Goal: Information Seeking & Learning: Learn about a topic

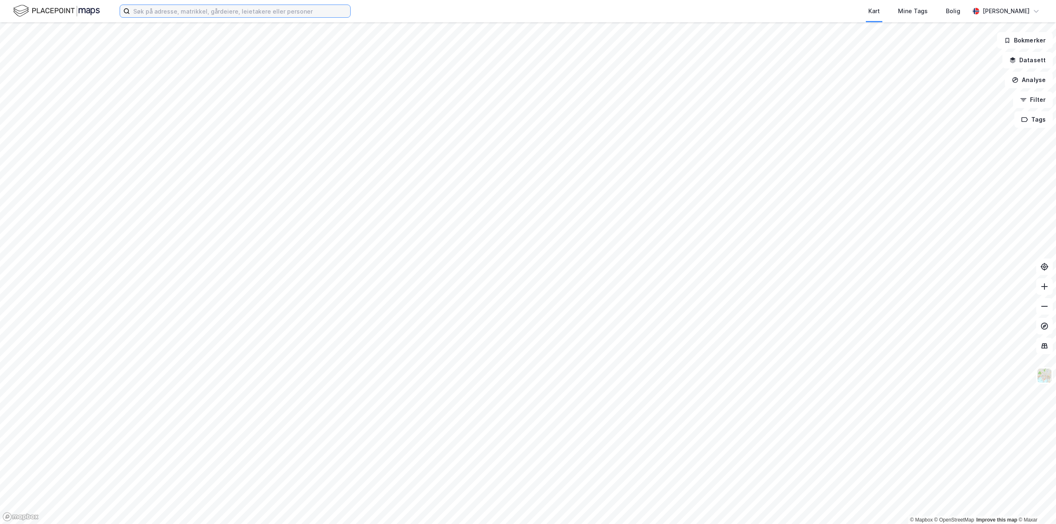
click at [252, 7] on input at bounding box center [240, 11] width 220 height 12
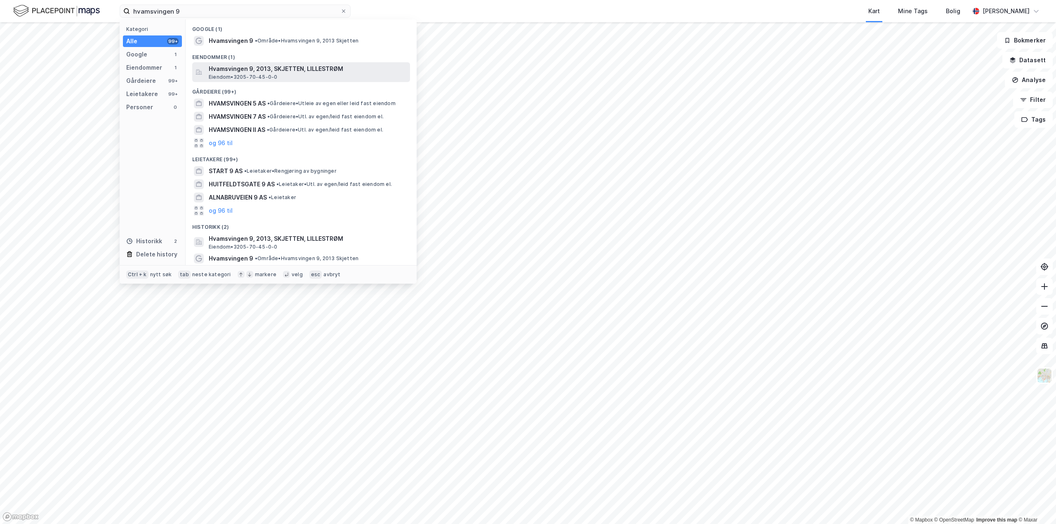
click at [253, 68] on span "Hvamsvingen 9, 2013, SKJETTEN, LILLESTRØM" at bounding box center [308, 69] width 198 height 10
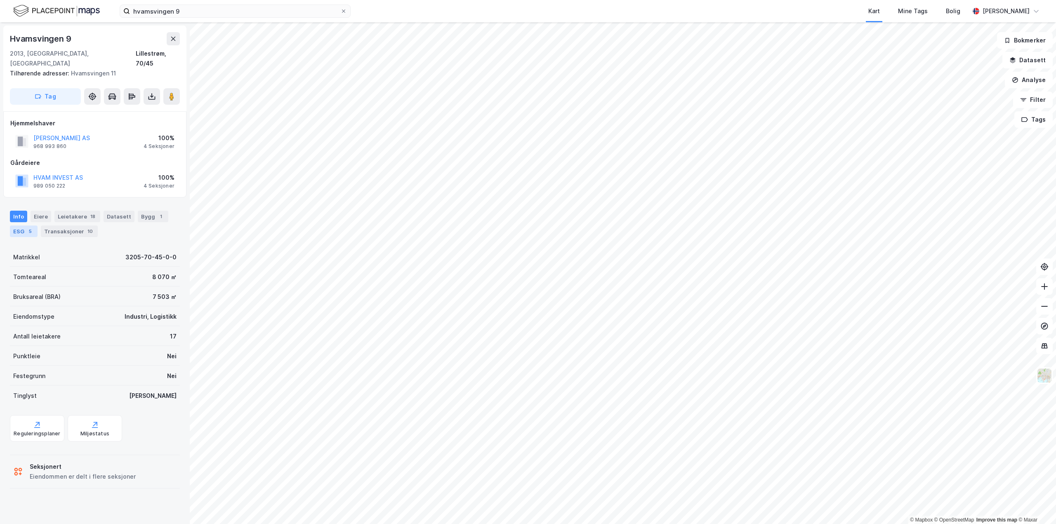
click at [22, 226] on div "ESG 5" at bounding box center [24, 232] width 28 height 12
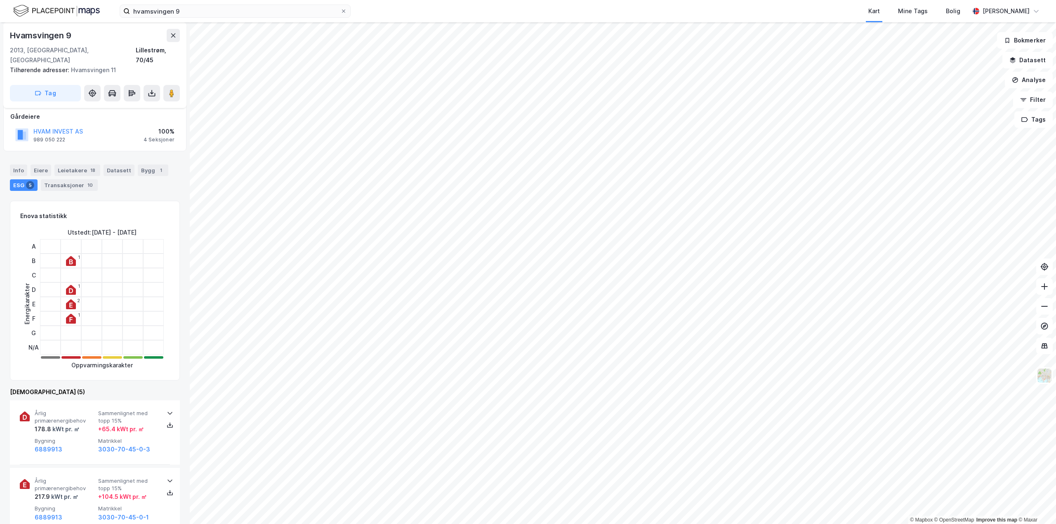
scroll to position [82, 0]
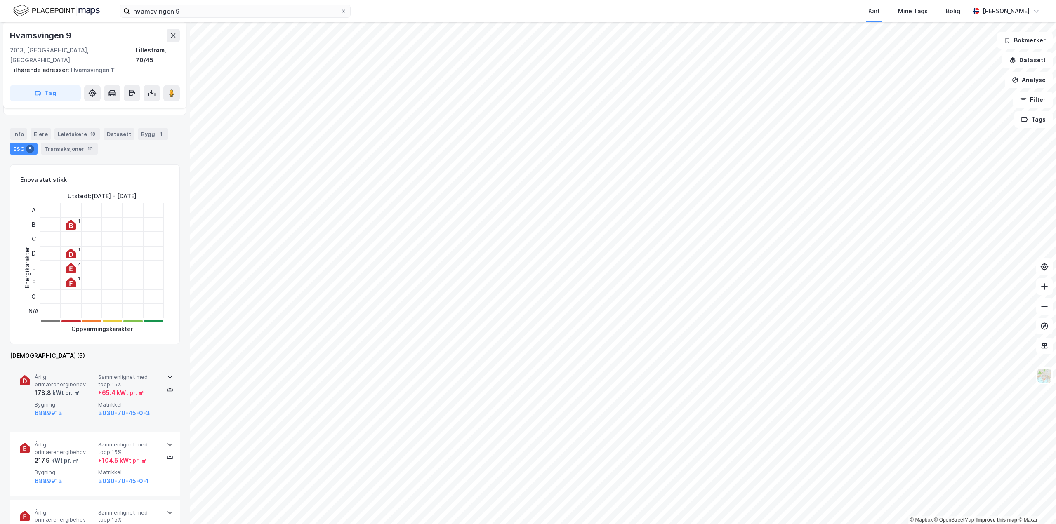
click at [169, 374] on icon at bounding box center [170, 377] width 7 height 7
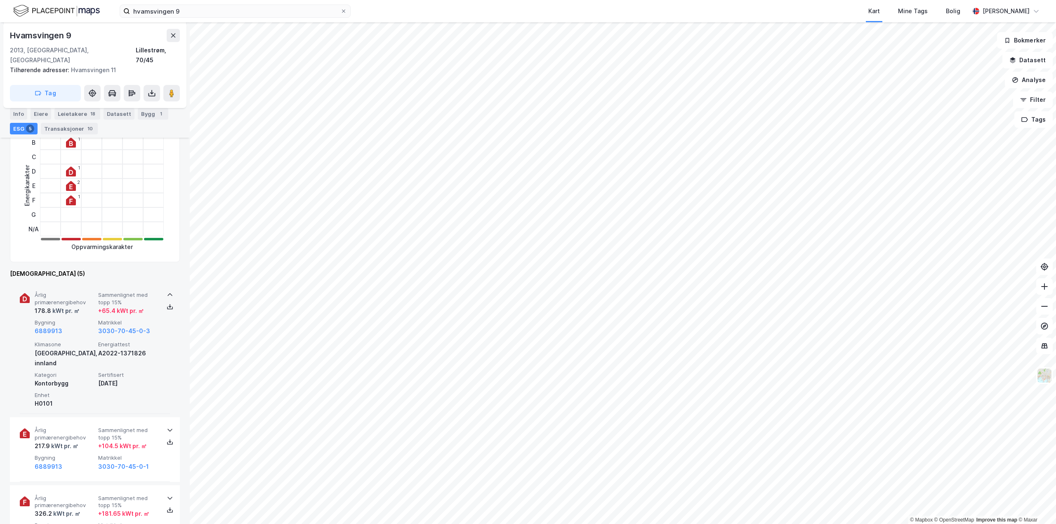
scroll to position [206, 0]
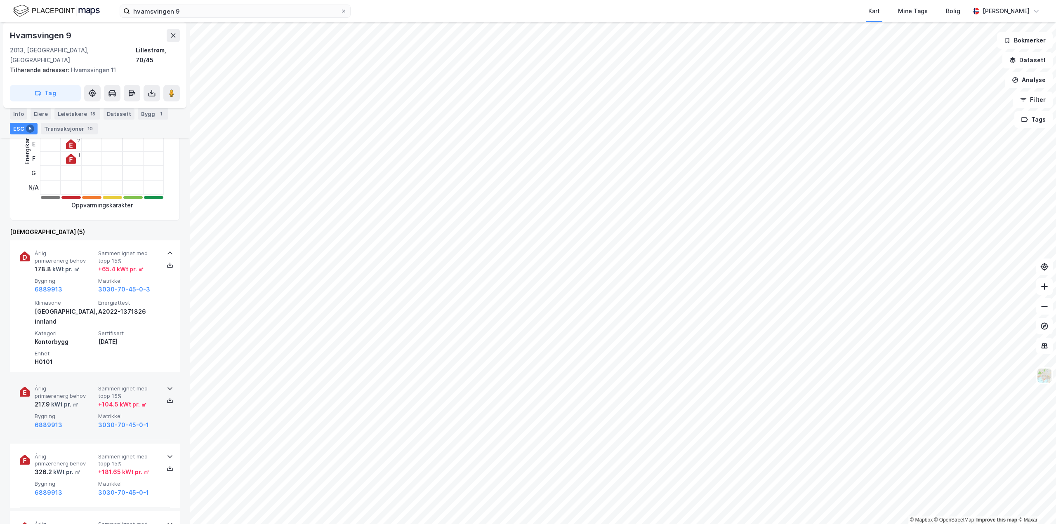
click at [167, 388] on icon at bounding box center [169, 389] width 5 height 3
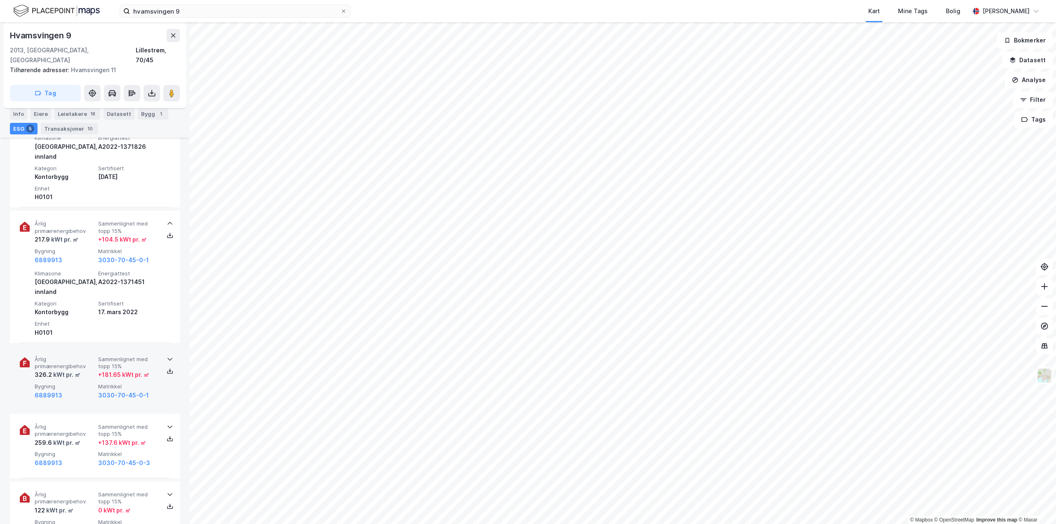
click at [167, 356] on icon at bounding box center [170, 359] width 7 height 7
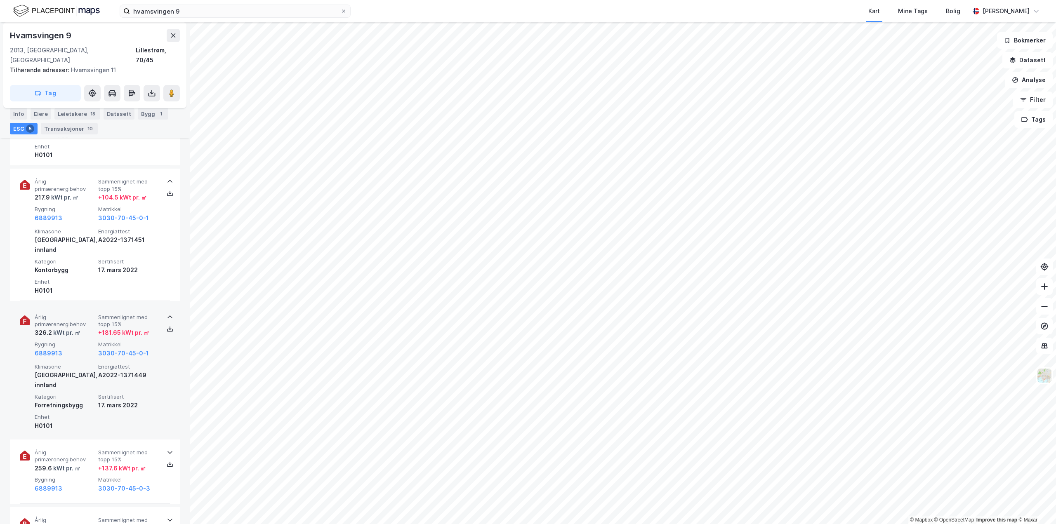
scroll to position [412, 0]
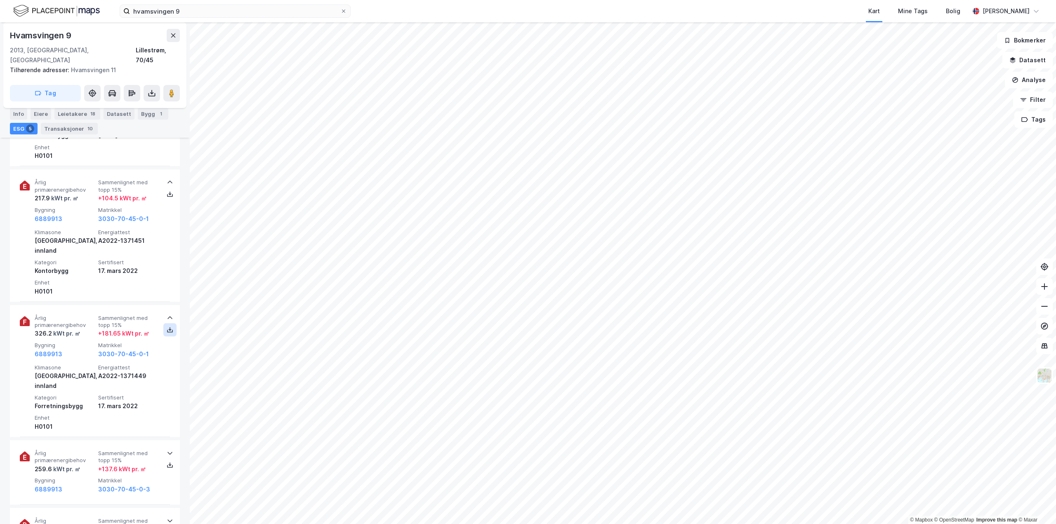
click at [167, 330] on icon at bounding box center [170, 331] width 6 height 3
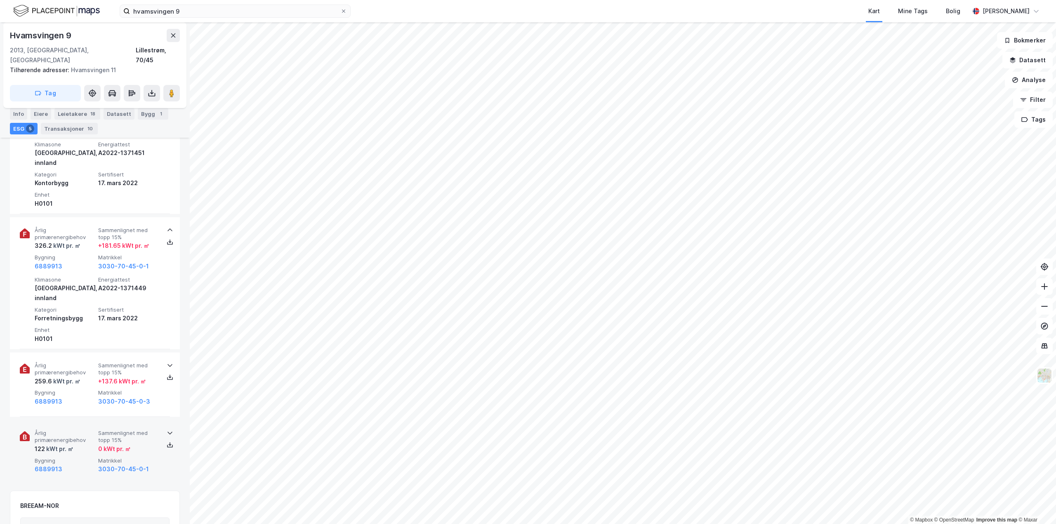
scroll to position [577, 0]
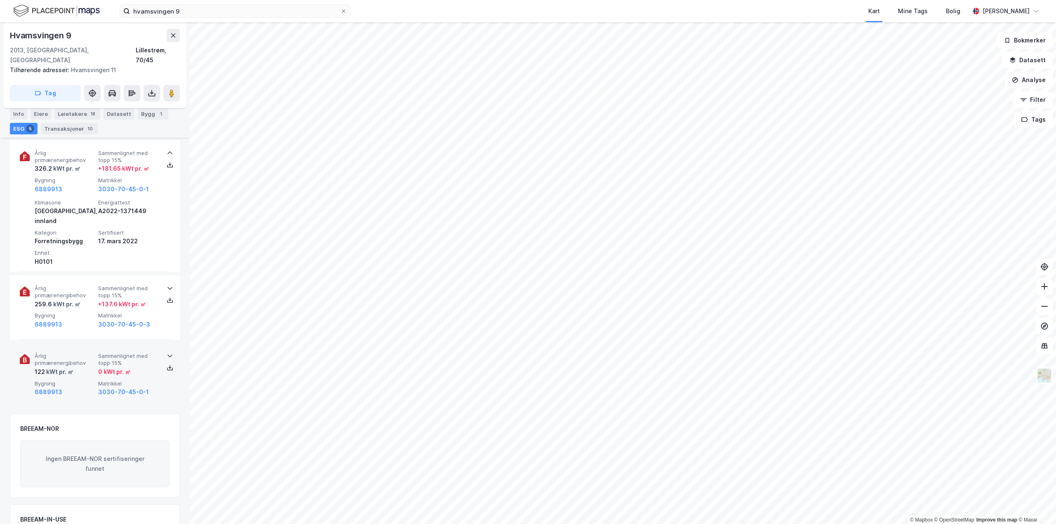
click at [167, 353] on icon at bounding box center [170, 356] width 7 height 7
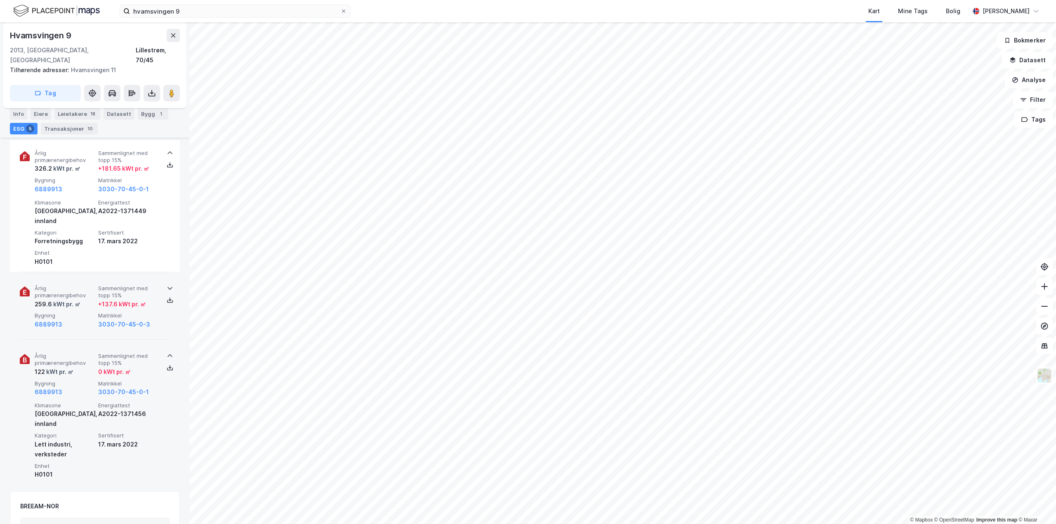
click at [170, 285] on icon at bounding box center [170, 288] width 7 height 7
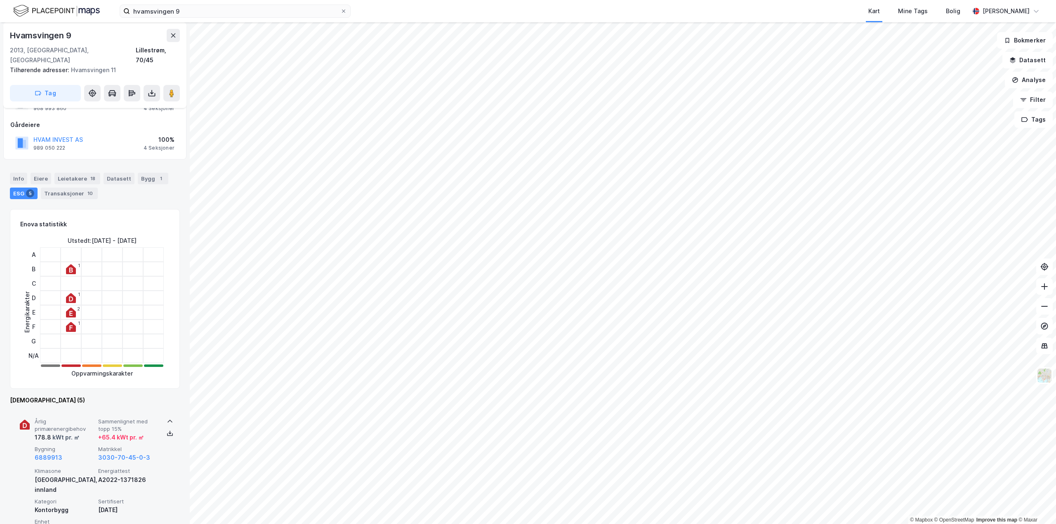
scroll to position [0, 0]
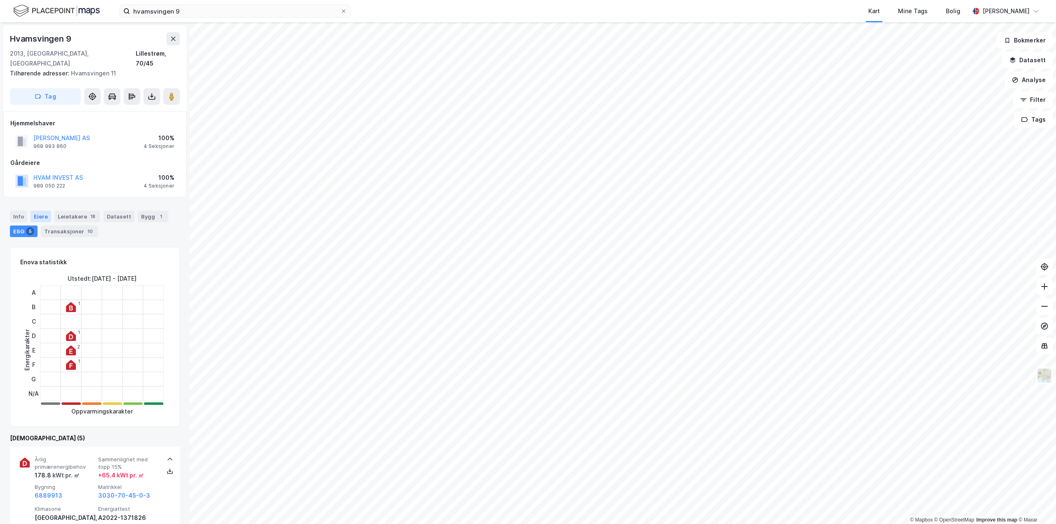
click at [42, 211] on div "Eiere" at bounding box center [41, 217] width 21 height 12
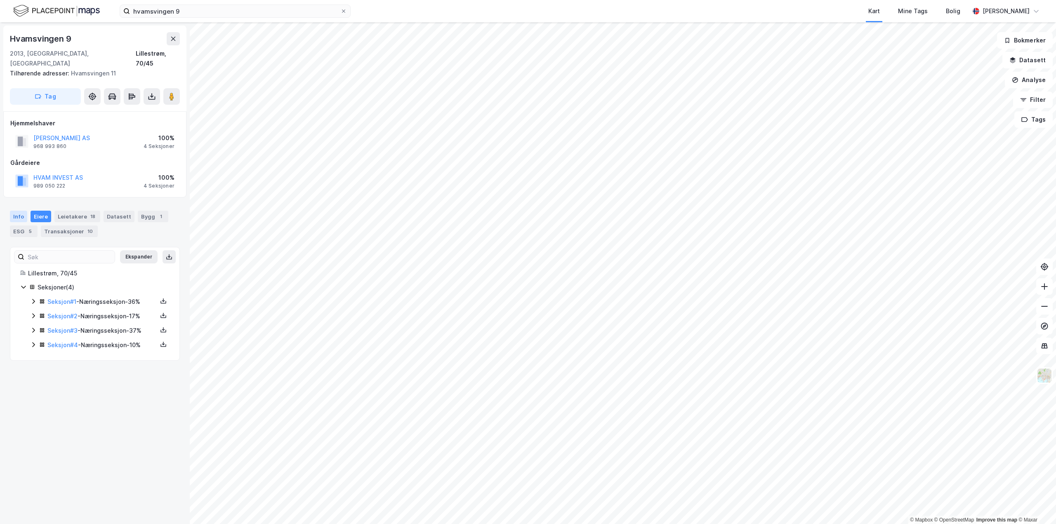
click at [19, 211] on div "Info" at bounding box center [18, 217] width 17 height 12
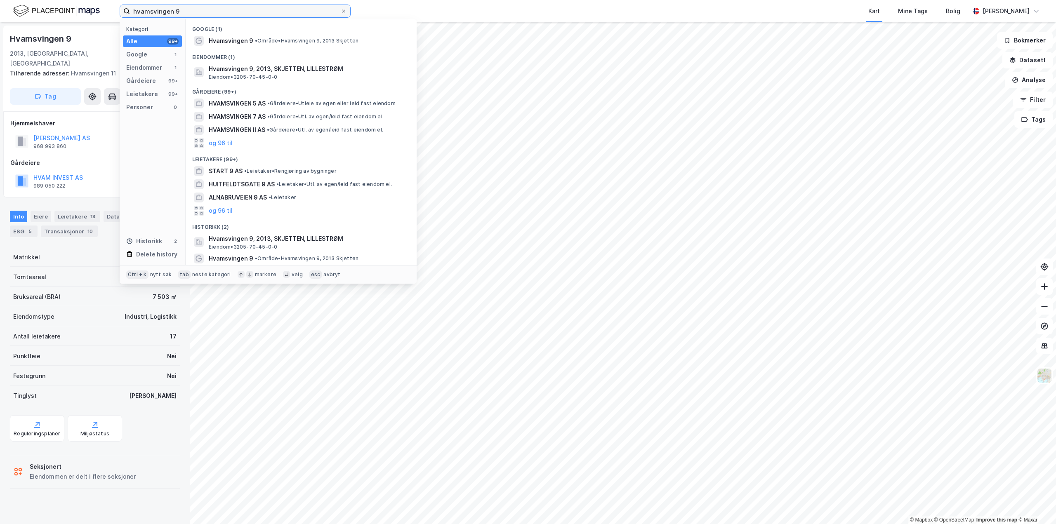
drag, startPoint x: 194, startPoint y: 15, endPoint x: 129, endPoint y: 23, distance: 65.6
click at [129, 18] on div "hvamsvingen 9 Kategori Alle 99+ Google 1 Eiendommer 1 Gårdeiere 99+ Leietakere …" at bounding box center [235, 11] width 231 height 13
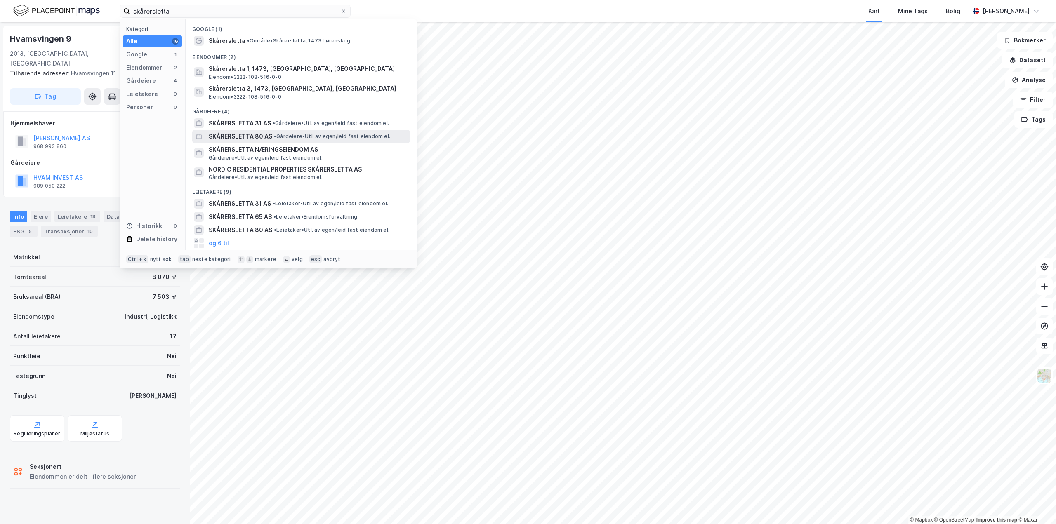
click at [244, 134] on span "SKÅRERSLETTA 80 AS" at bounding box center [241, 137] width 64 height 10
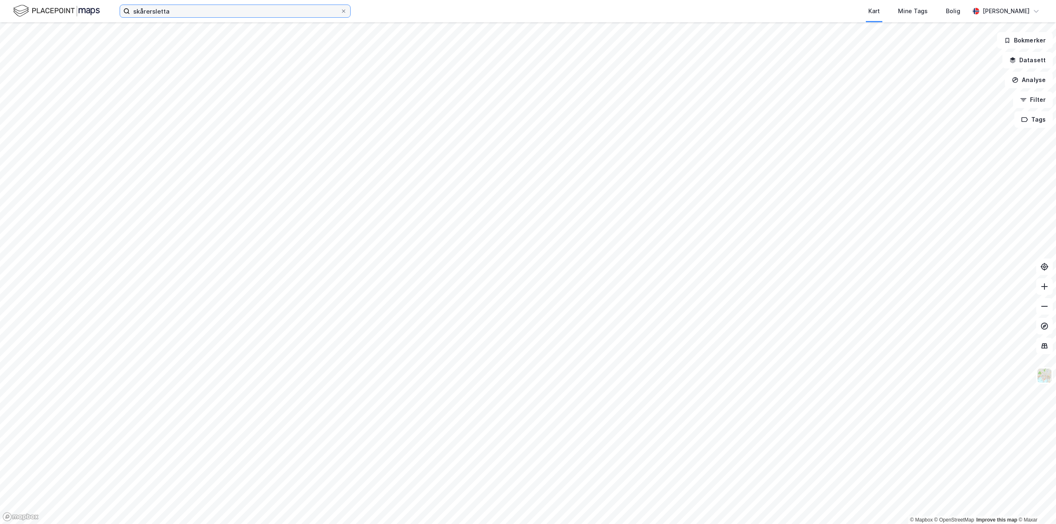
click at [181, 11] on input "skårersletta" at bounding box center [235, 11] width 210 height 12
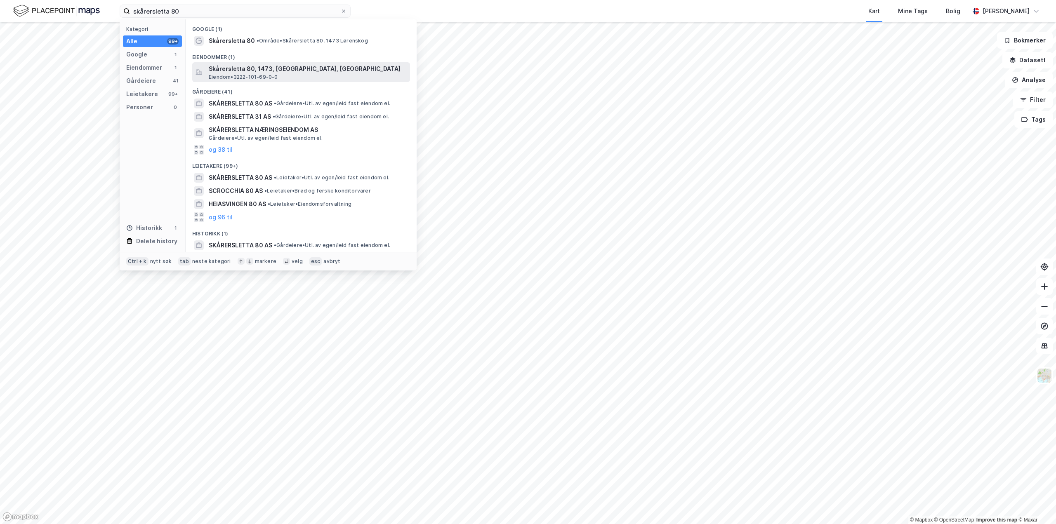
click at [227, 65] on span "Skårersletta 80, 1473, [GEOGRAPHIC_DATA], [GEOGRAPHIC_DATA]" at bounding box center [308, 69] width 198 height 10
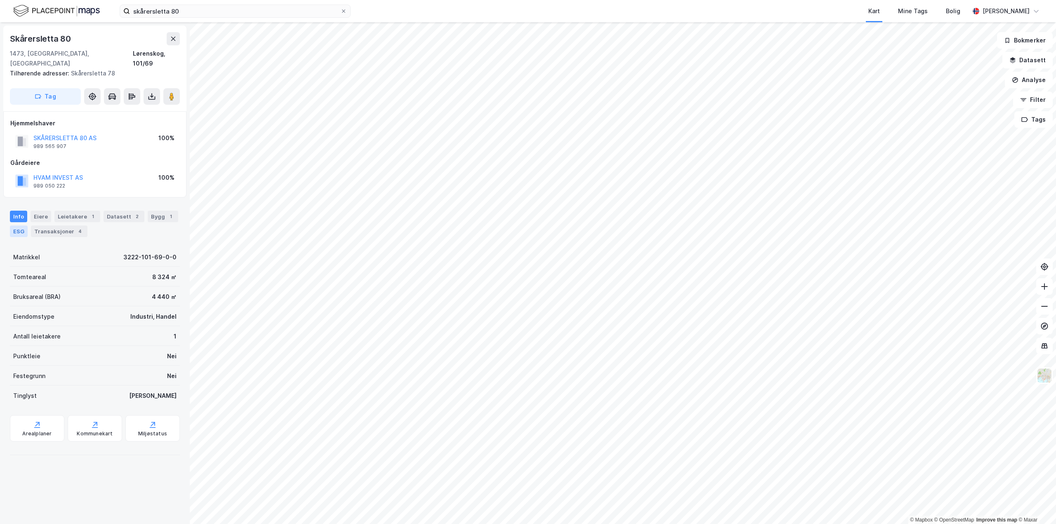
click at [12, 226] on div "ESG" at bounding box center [19, 232] width 18 height 12
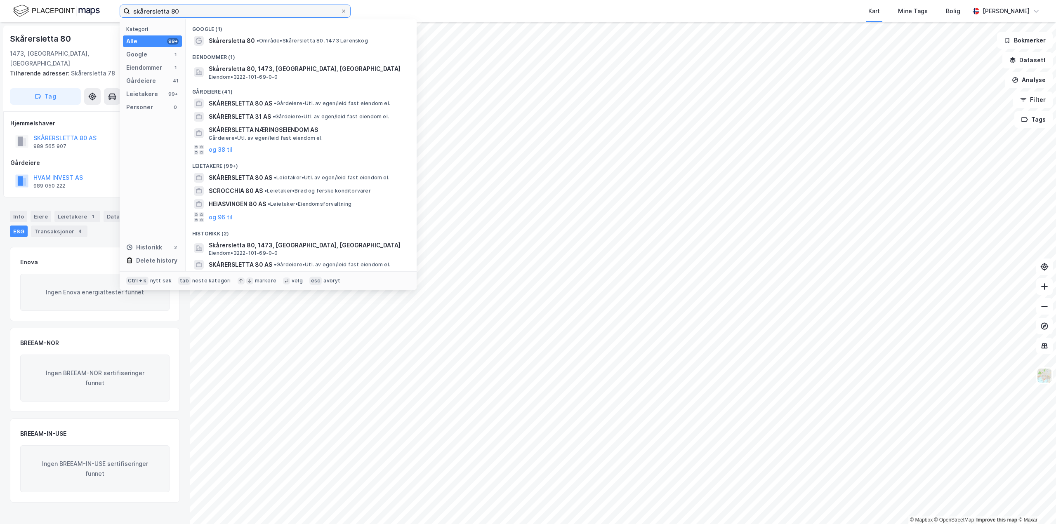
drag, startPoint x: 192, startPoint y: 14, endPoint x: 123, endPoint y: 35, distance: 72.4
click at [74, 20] on div "skårersletta 80 Kategori Alle 99+ Google 1 Eiendommer 1 Gårdeiere 41 Leietakere…" at bounding box center [528, 11] width 1056 height 22
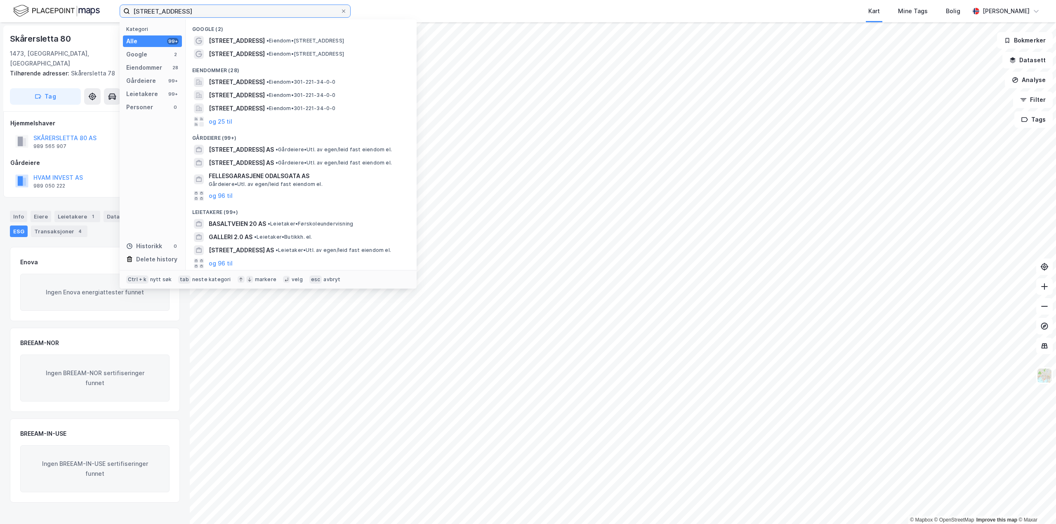
click at [177, 13] on input "[STREET_ADDRESS]" at bounding box center [235, 11] width 210 height 12
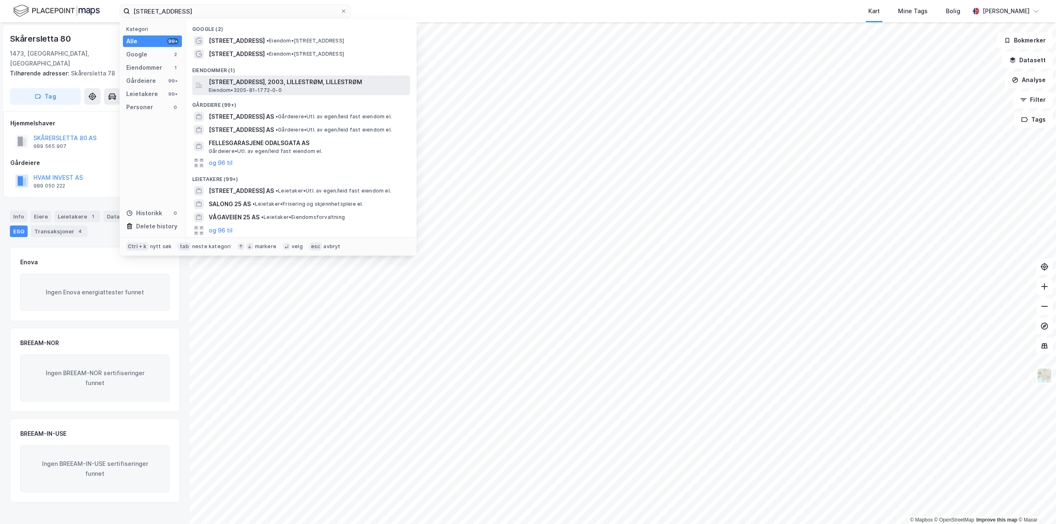
click at [228, 81] on span "[STREET_ADDRESS], 2003, LILLESTRØM, LILLESTRØM" at bounding box center [308, 82] width 198 height 10
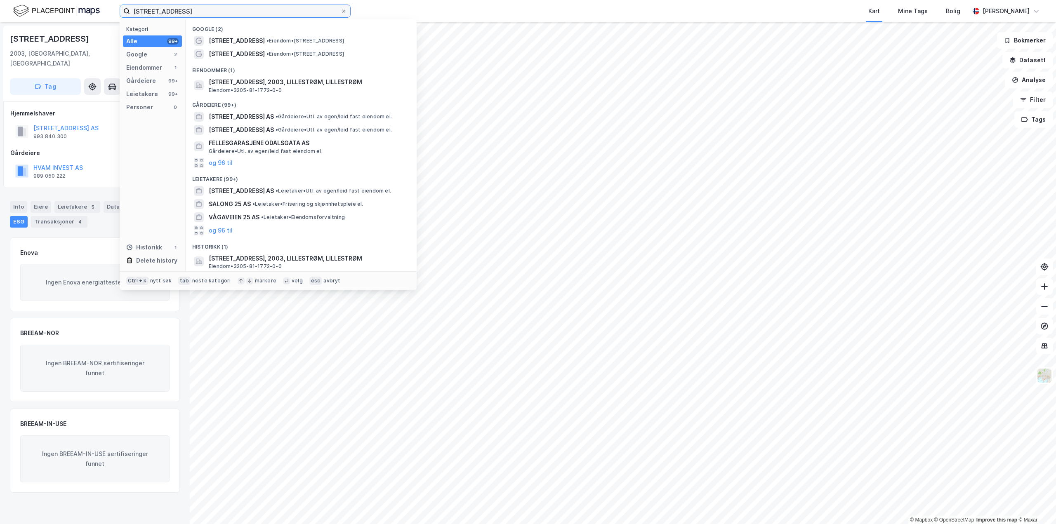
drag, startPoint x: 174, startPoint y: 12, endPoint x: 168, endPoint y: 11, distance: 6.7
click at [168, 11] on input "[STREET_ADDRESS]" at bounding box center [235, 11] width 210 height 12
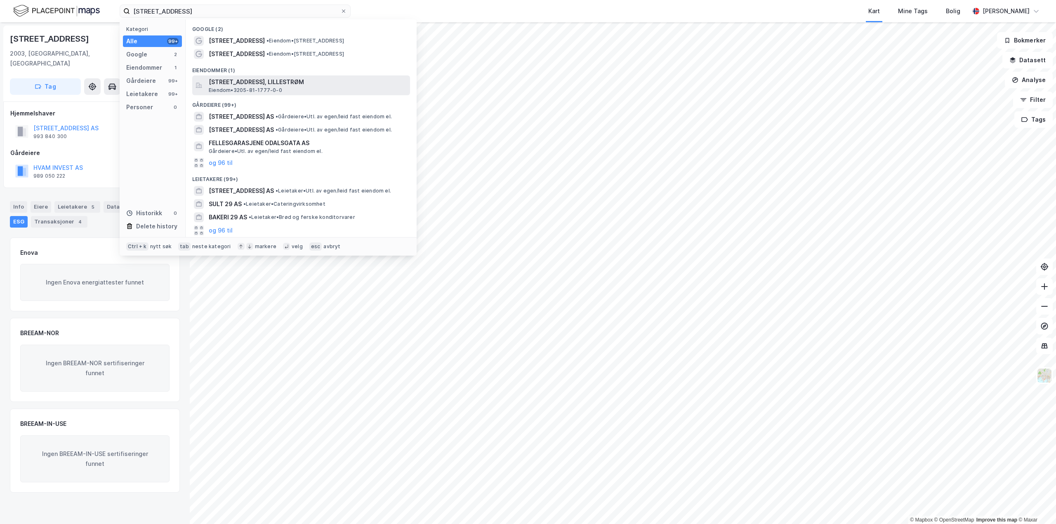
click at [250, 83] on span "[STREET_ADDRESS], LILLESTRØM" at bounding box center [308, 82] width 198 height 10
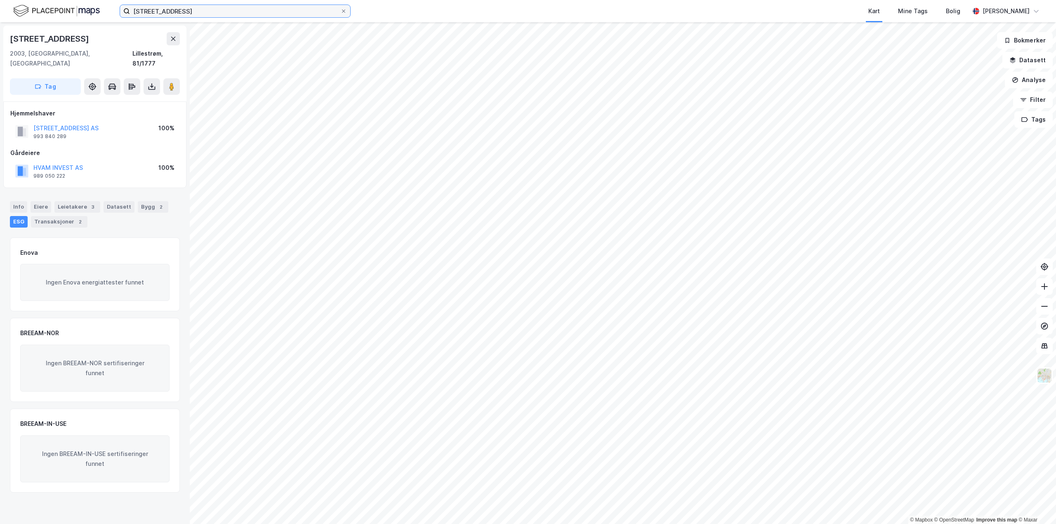
click at [184, 6] on input "[STREET_ADDRESS]" at bounding box center [235, 11] width 210 height 12
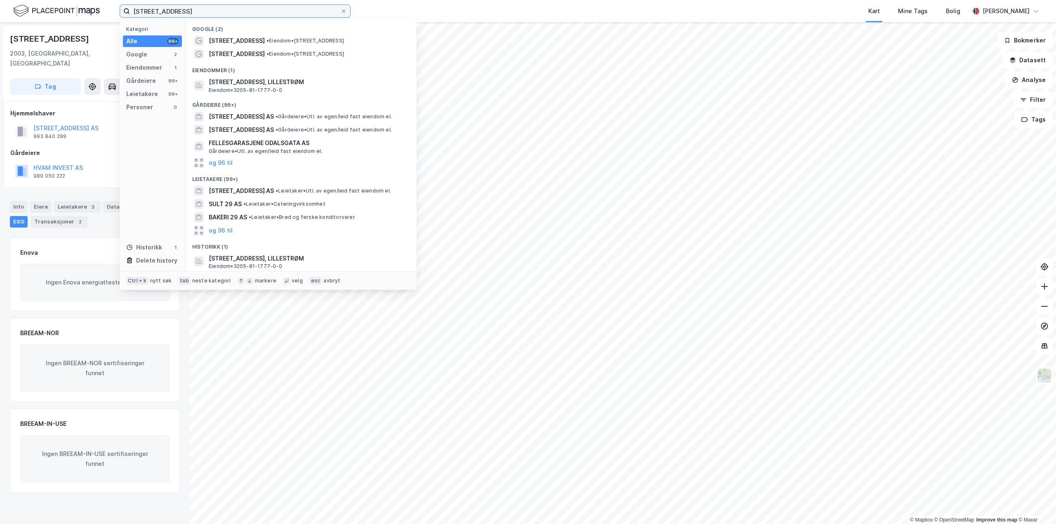
click at [184, 9] on input "[STREET_ADDRESS]" at bounding box center [235, 11] width 210 height 12
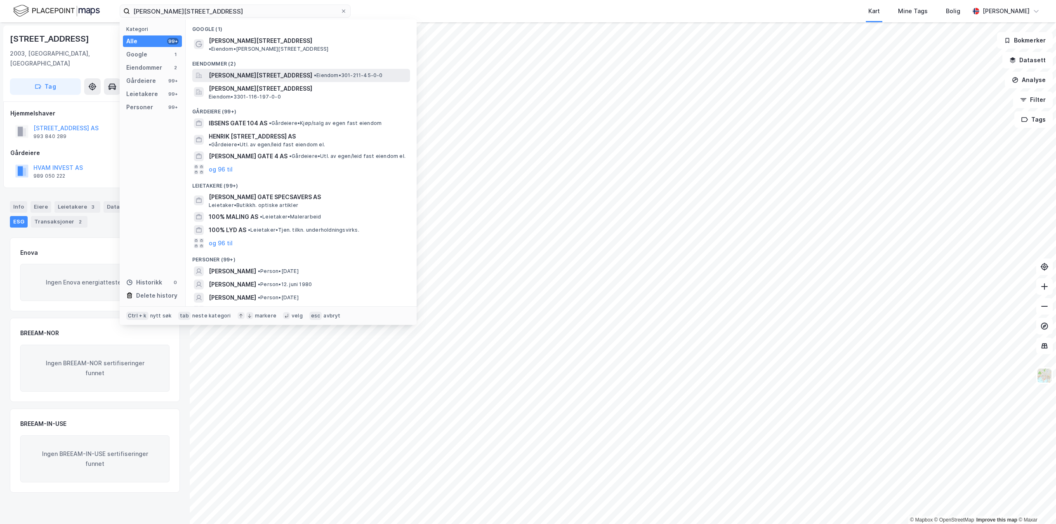
click at [244, 71] on span "[PERSON_NAME][STREET_ADDRESS]" at bounding box center [261, 76] width 104 height 10
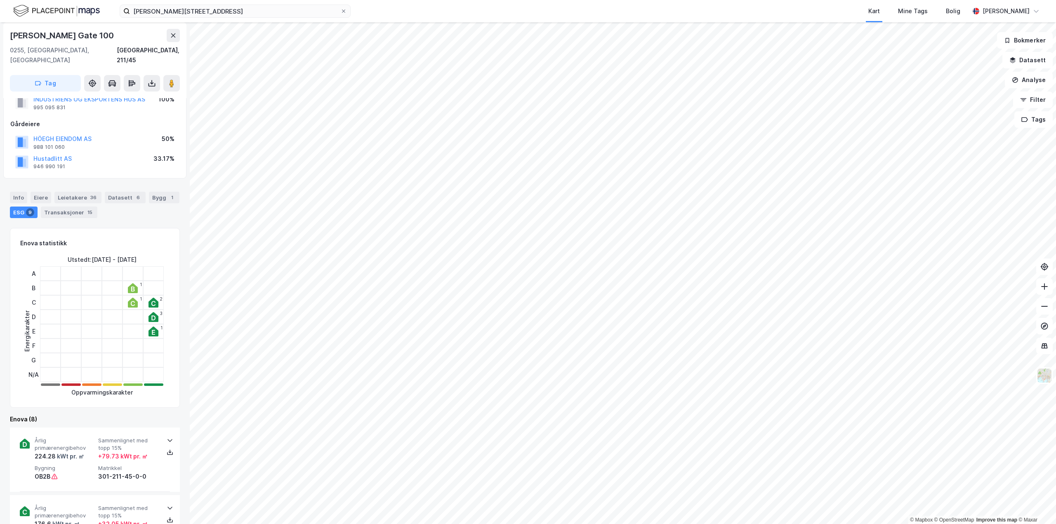
scroll to position [124, 0]
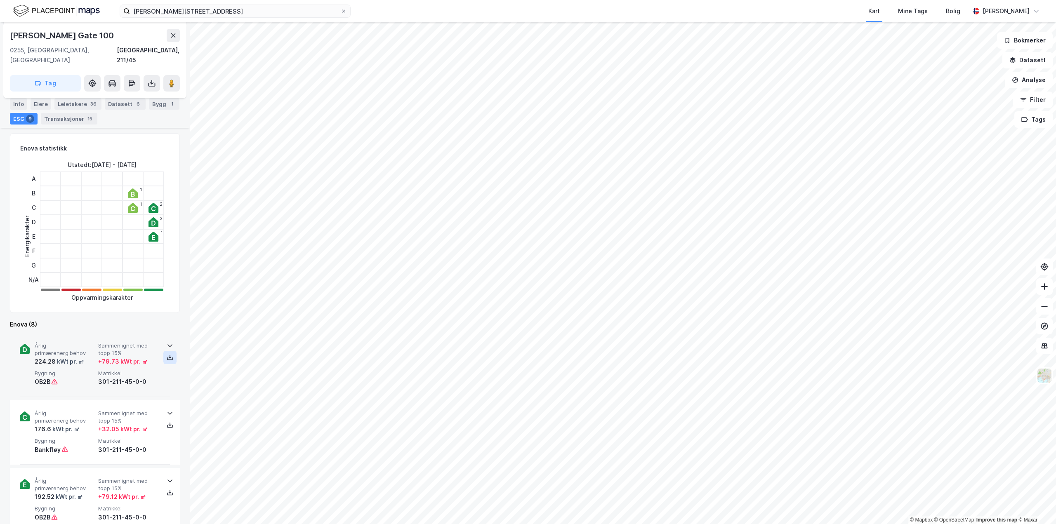
click at [167, 354] on icon at bounding box center [170, 357] width 7 height 7
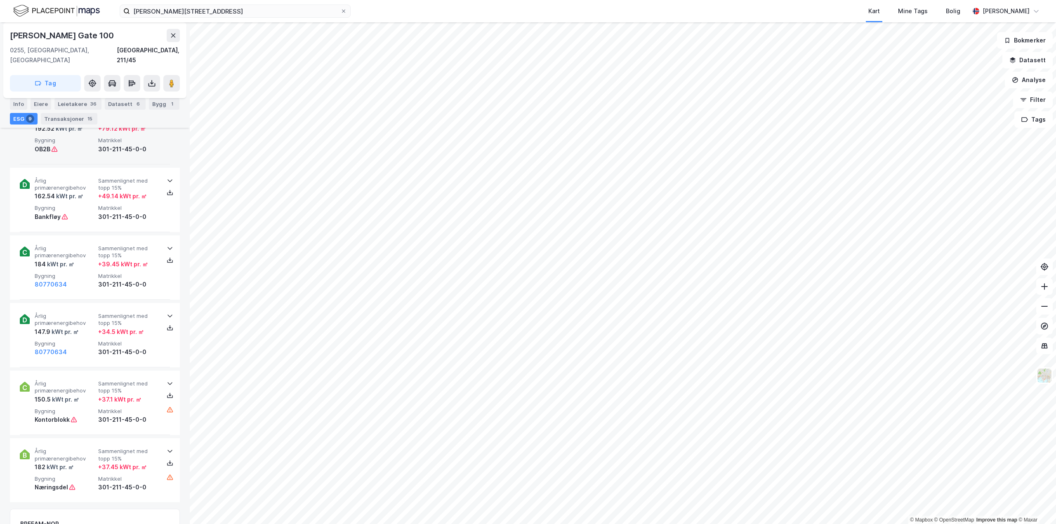
scroll to position [495, 0]
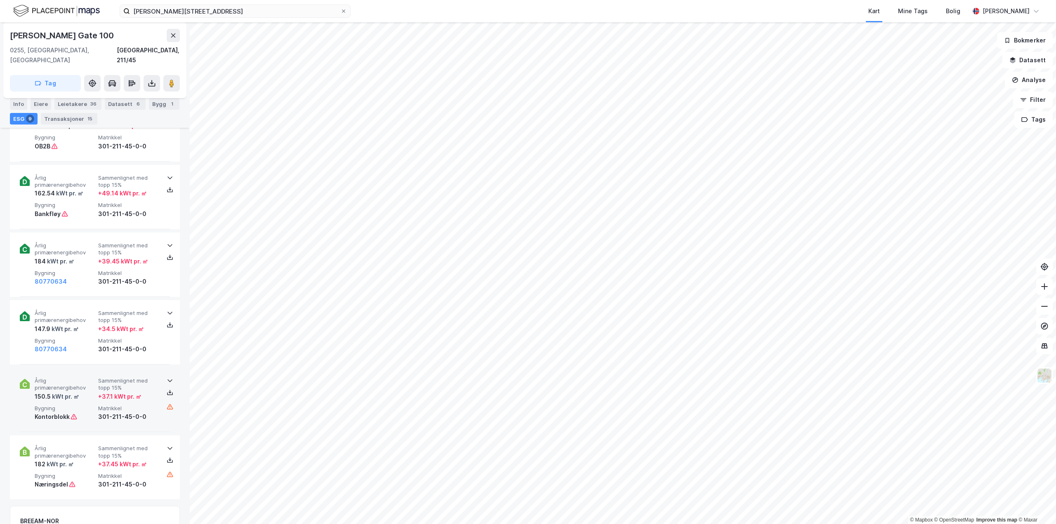
click at [168, 377] on icon at bounding box center [170, 380] width 7 height 7
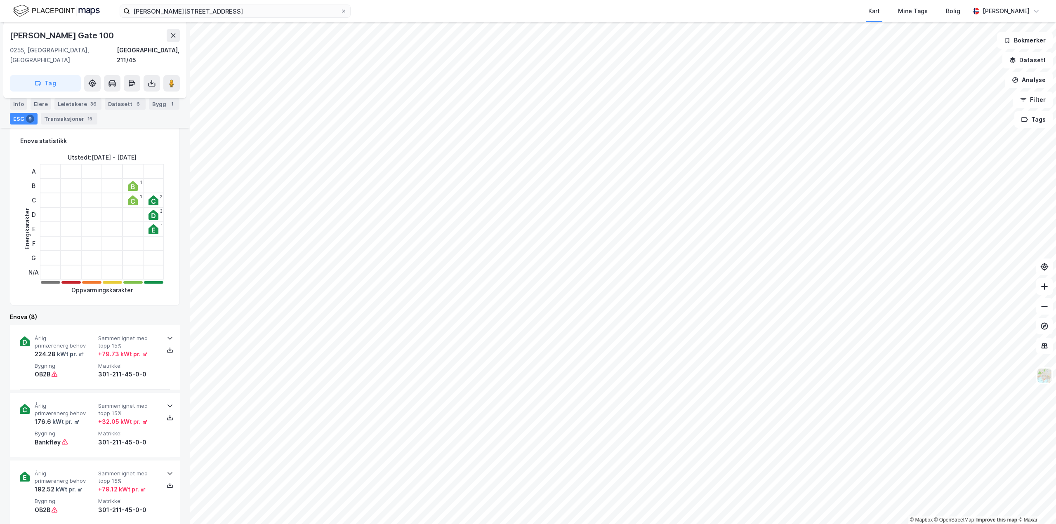
scroll to position [124, 0]
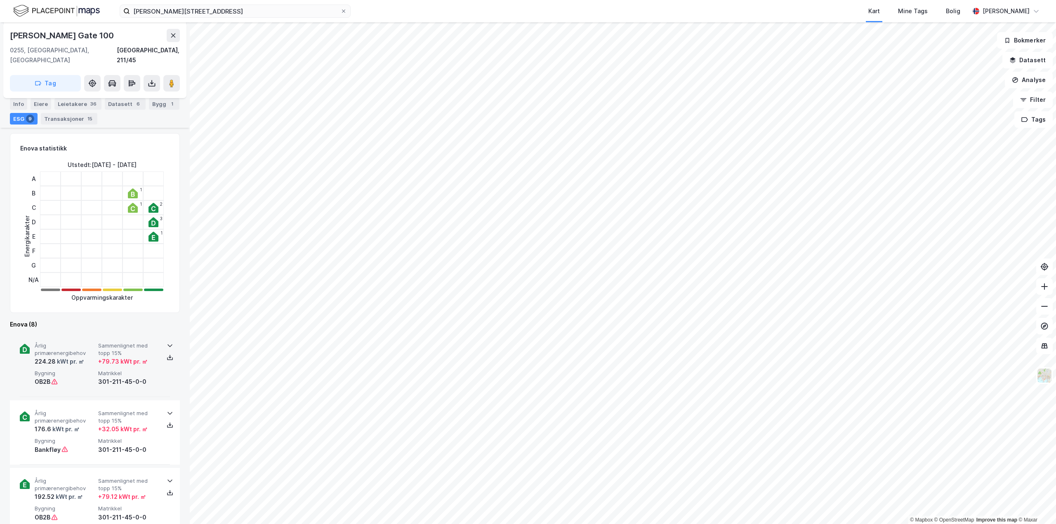
click at [167, 342] on icon at bounding box center [170, 345] width 7 height 7
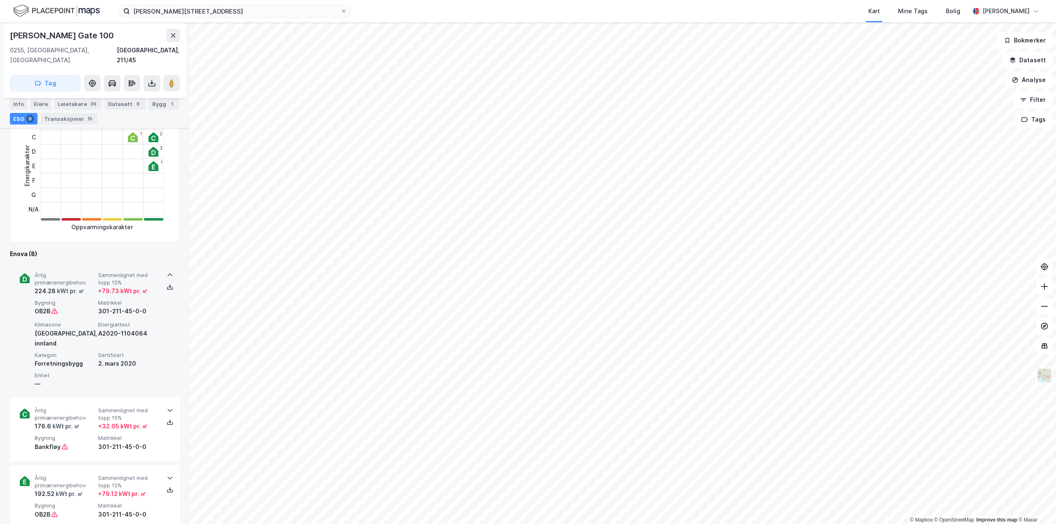
scroll to position [206, 0]
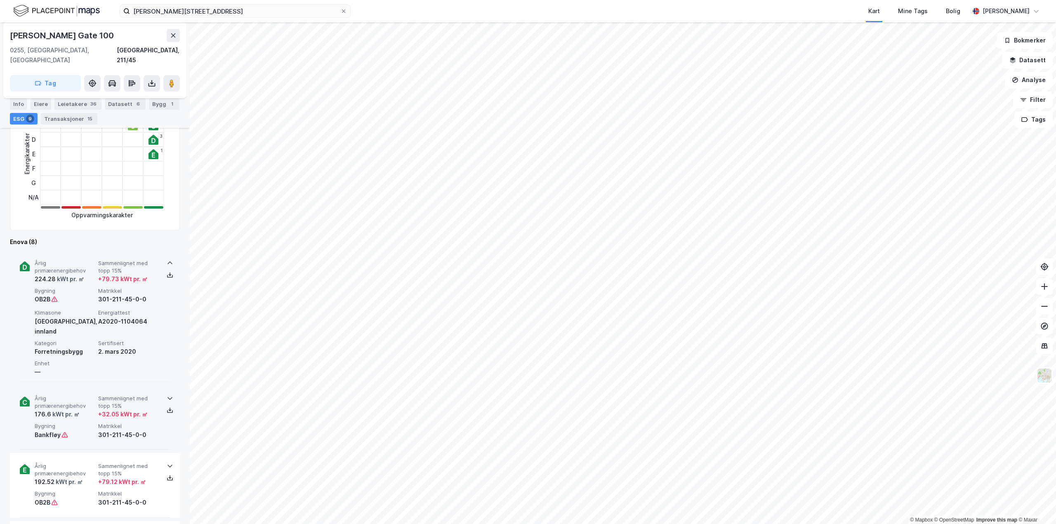
click at [167, 395] on icon at bounding box center [170, 398] width 7 height 7
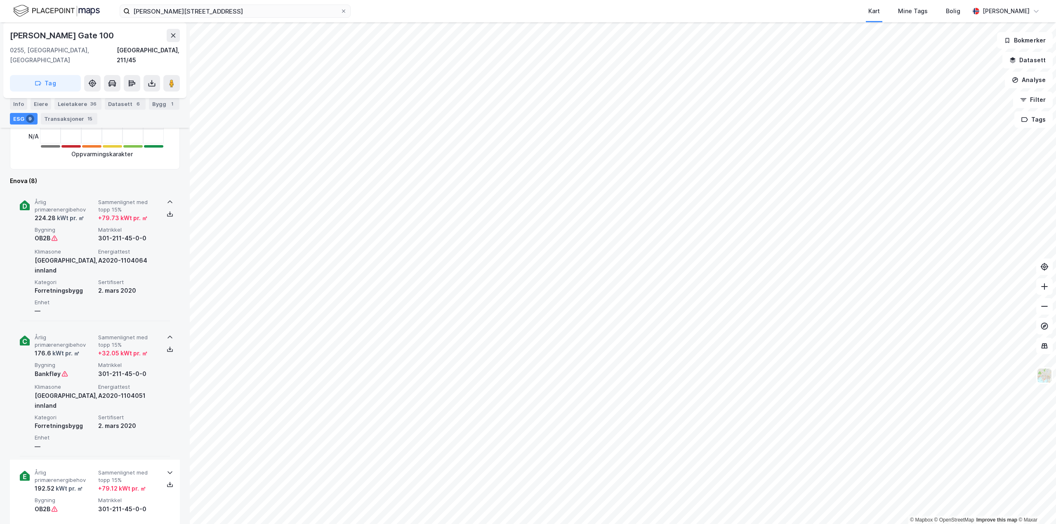
scroll to position [330, 0]
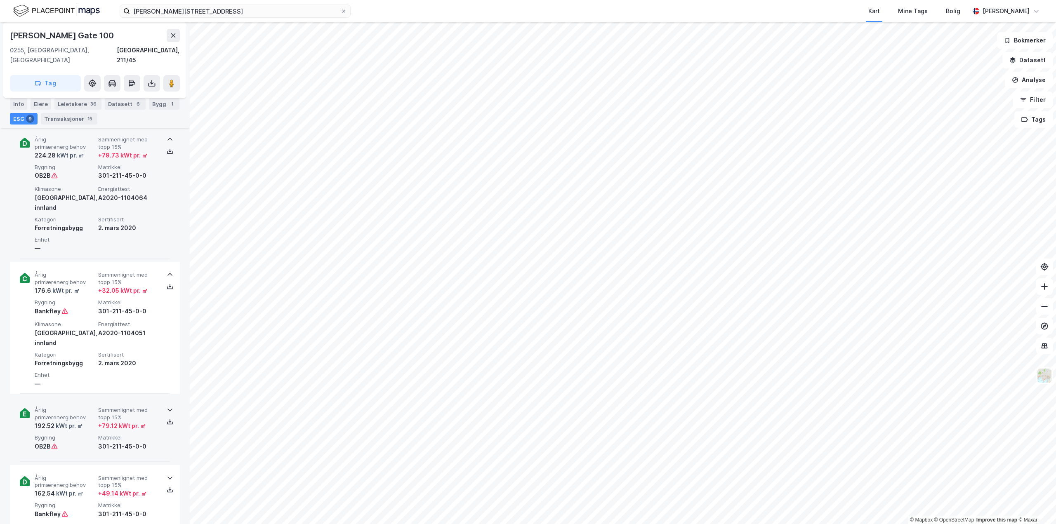
click at [170, 397] on div "Årlig primærenergibehov 192.52 kWt pr. ㎡ Sammenlignet med topp 15% + 79.12 kWt …" at bounding box center [95, 429] width 170 height 64
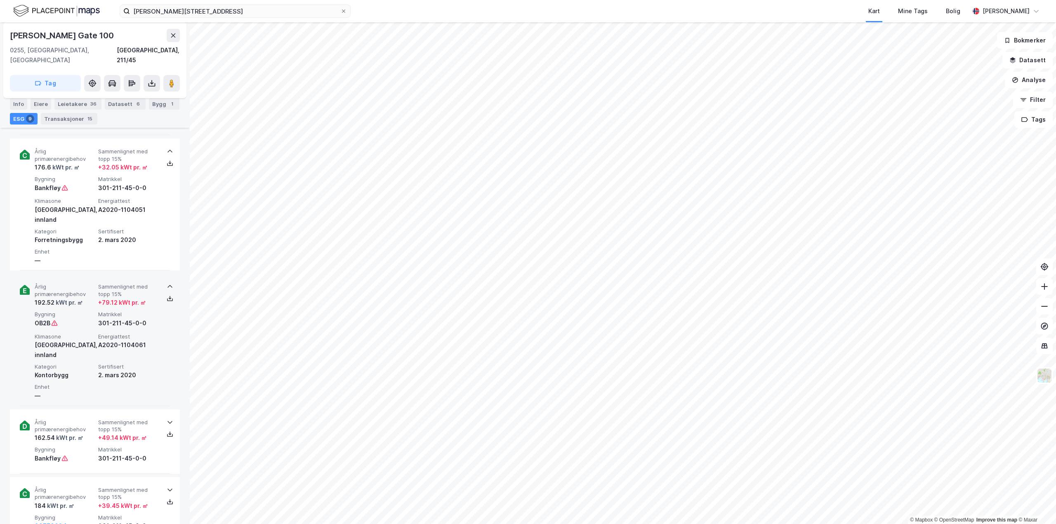
scroll to position [454, 0]
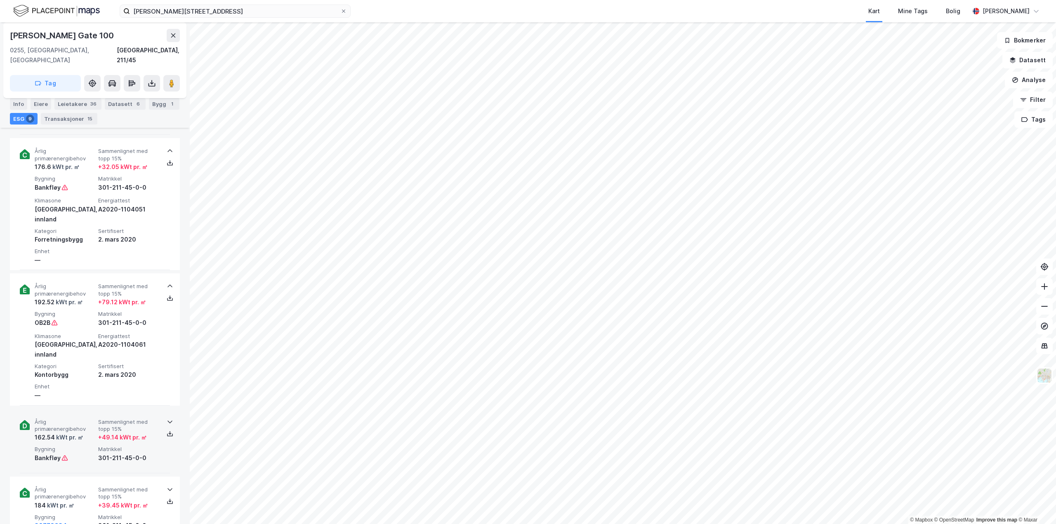
click at [167, 419] on icon at bounding box center [170, 422] width 7 height 7
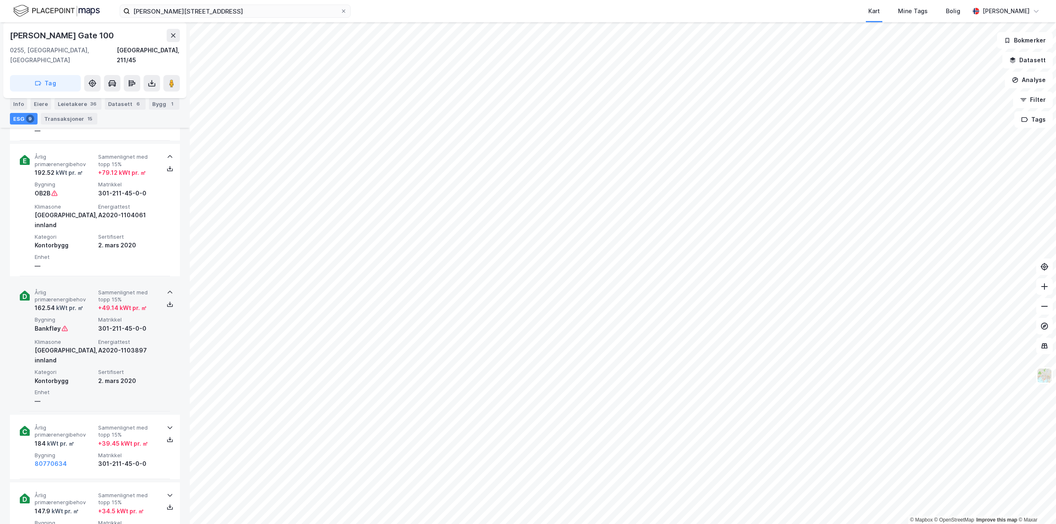
scroll to position [619, 0]
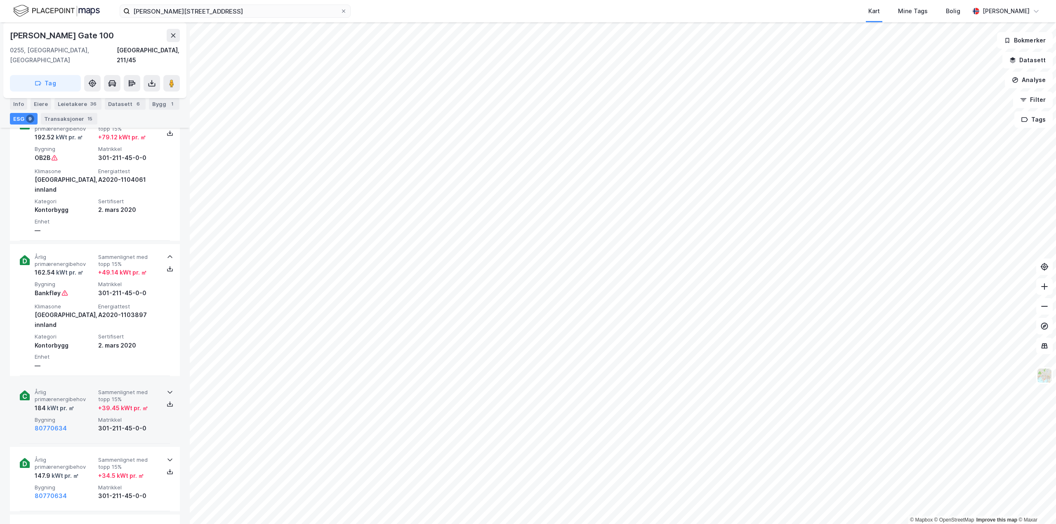
click at [167, 389] on icon at bounding box center [170, 392] width 7 height 7
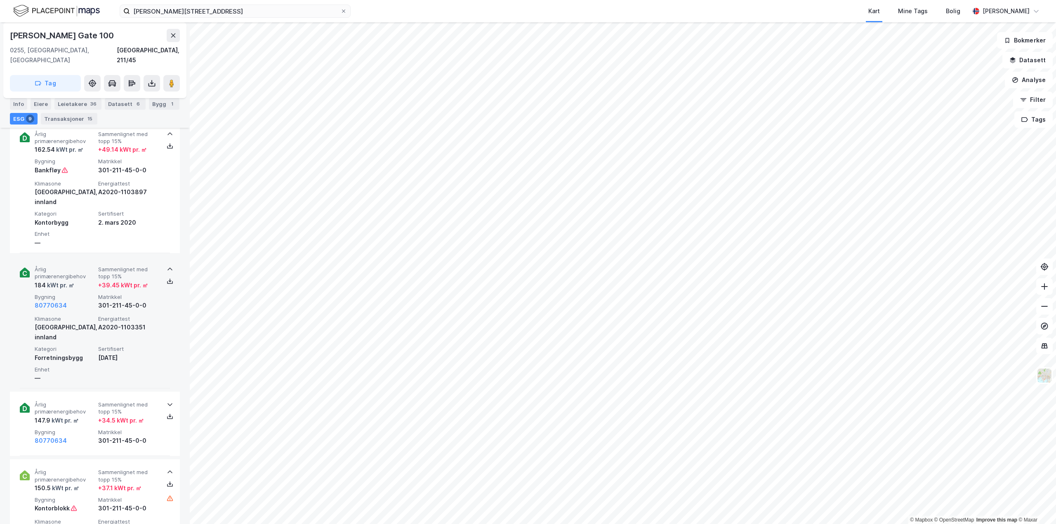
scroll to position [742, 0]
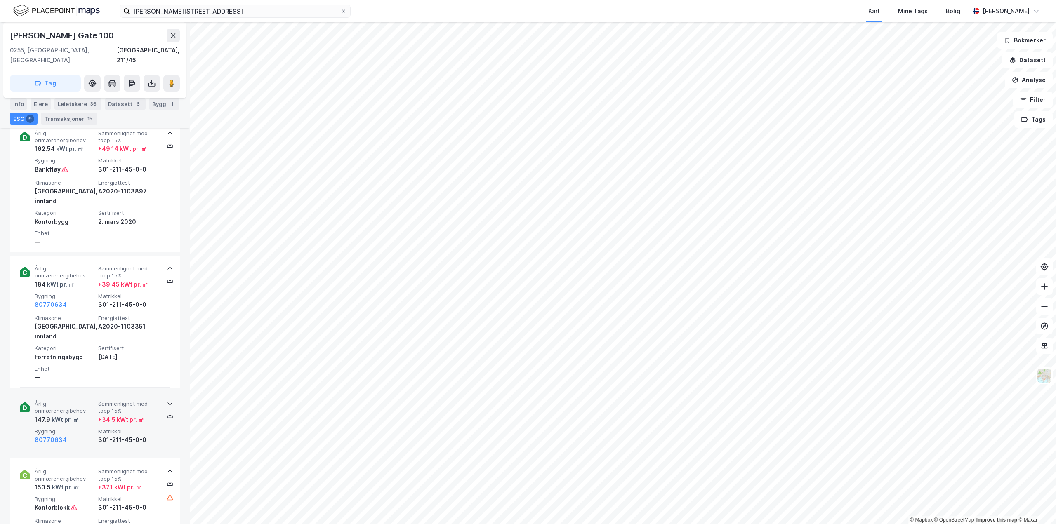
click at [167, 401] on icon at bounding box center [170, 404] width 7 height 7
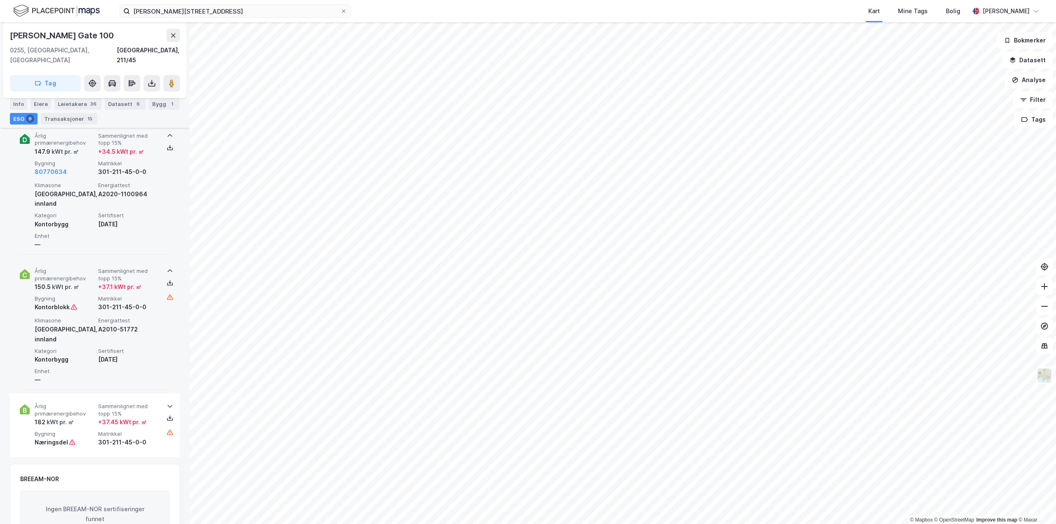
scroll to position [1018, 0]
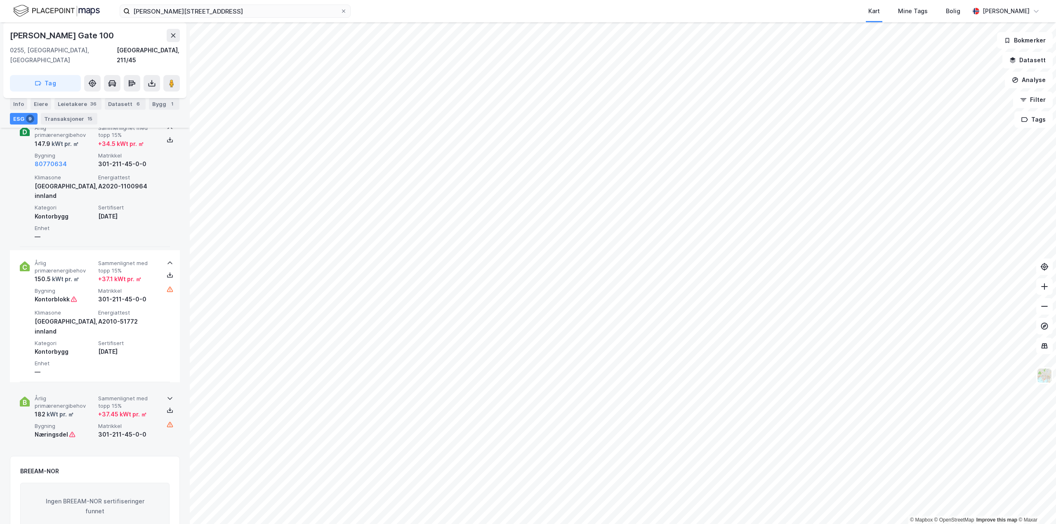
click at [167, 395] on icon at bounding box center [170, 398] width 7 height 7
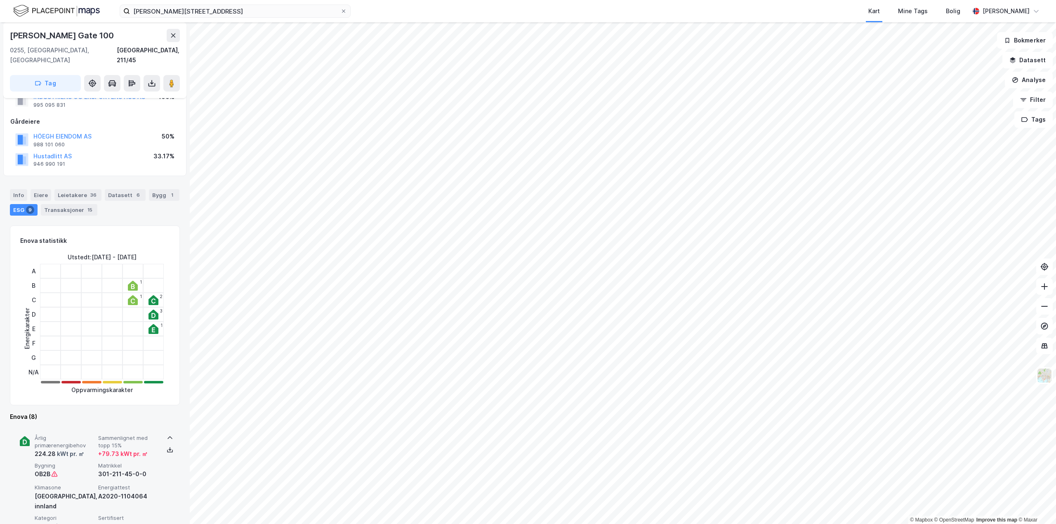
scroll to position [28, 0]
click at [215, 14] on input "[PERSON_NAME][STREET_ADDRESS]" at bounding box center [235, 11] width 210 height 12
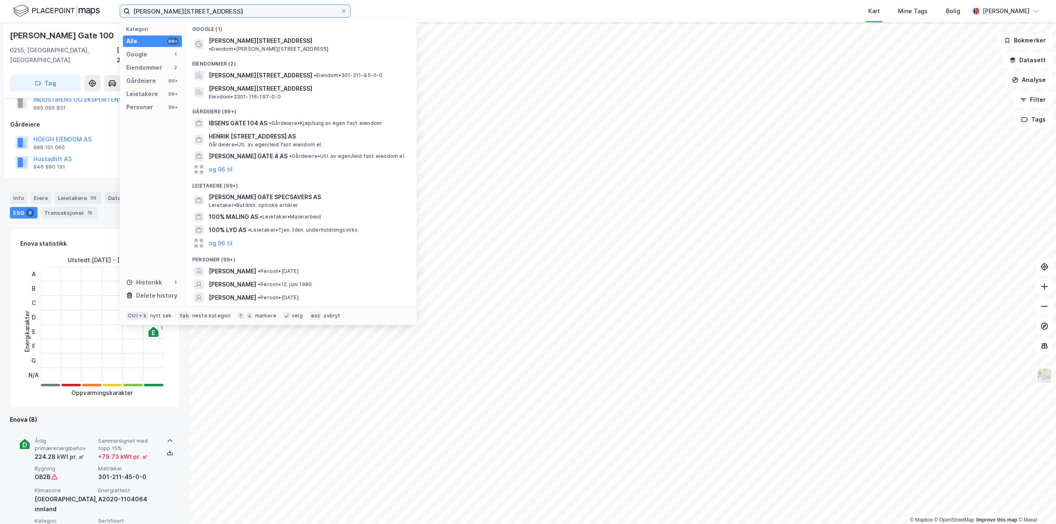
click at [215, 14] on input "[PERSON_NAME][STREET_ADDRESS]" at bounding box center [235, 11] width 210 height 12
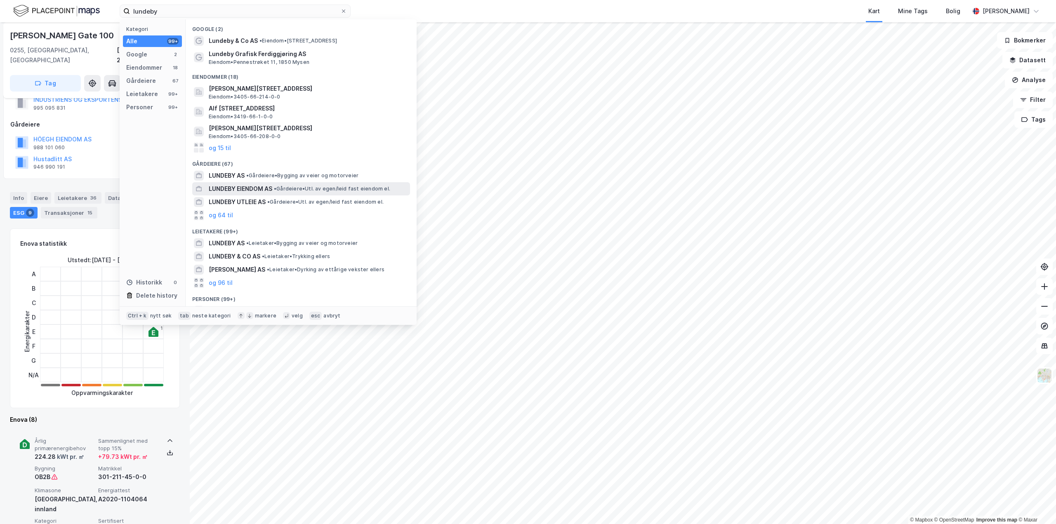
click at [244, 190] on span "LUNDEBY EIENDOM AS" at bounding box center [241, 189] width 64 height 10
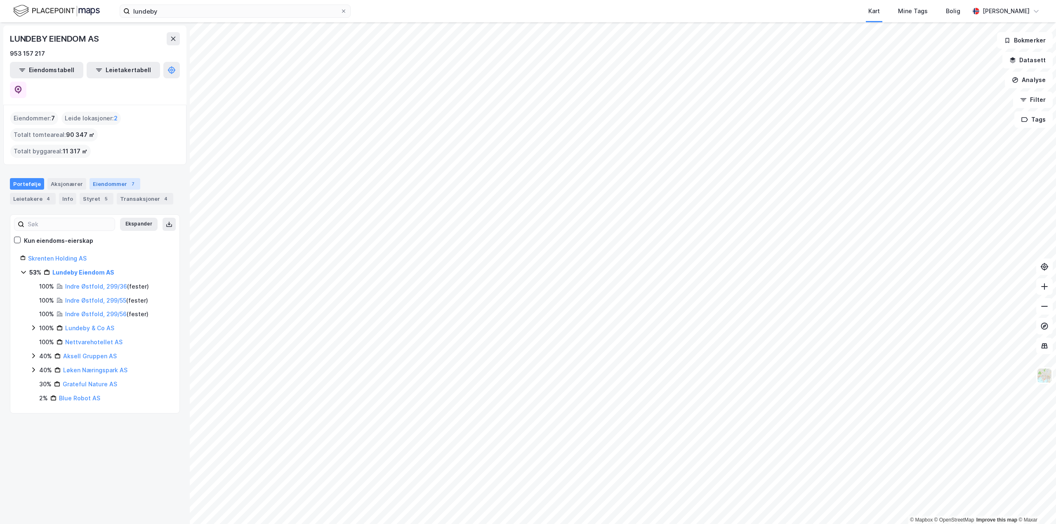
click at [102, 178] on div "Eiendommer 7" at bounding box center [115, 184] width 51 height 12
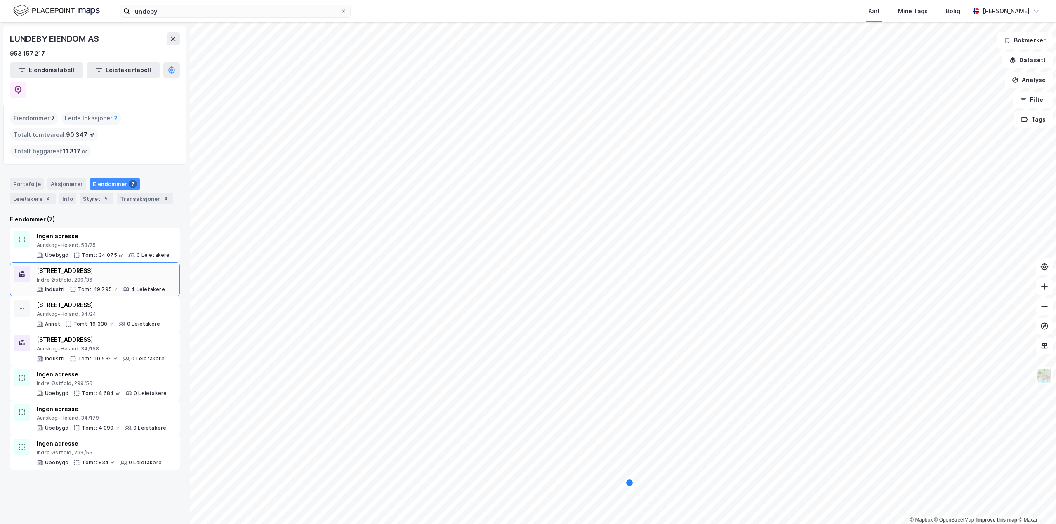
click at [61, 266] on div "[STREET_ADDRESS]" at bounding box center [101, 274] width 128 height 17
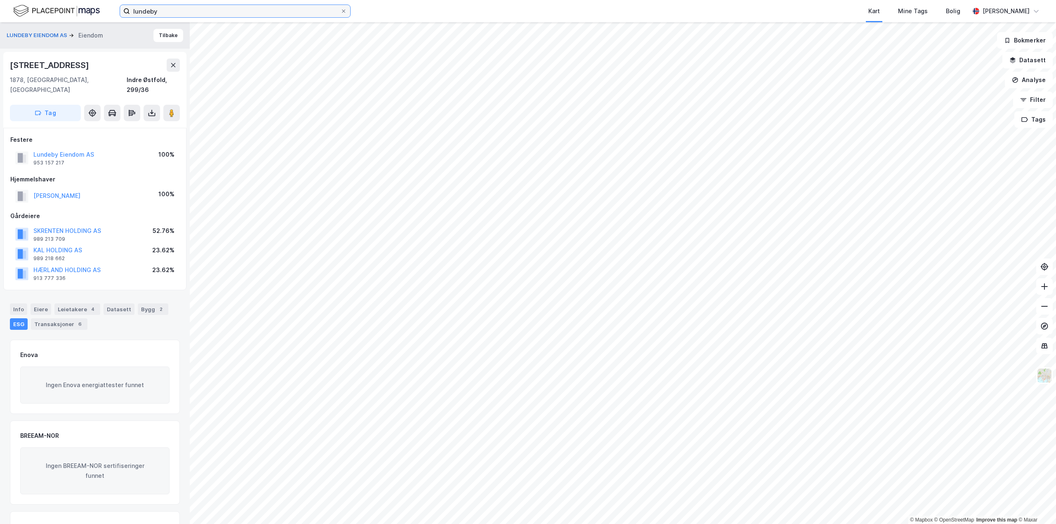
click at [190, 6] on input "lundeby" at bounding box center [235, 11] width 210 height 12
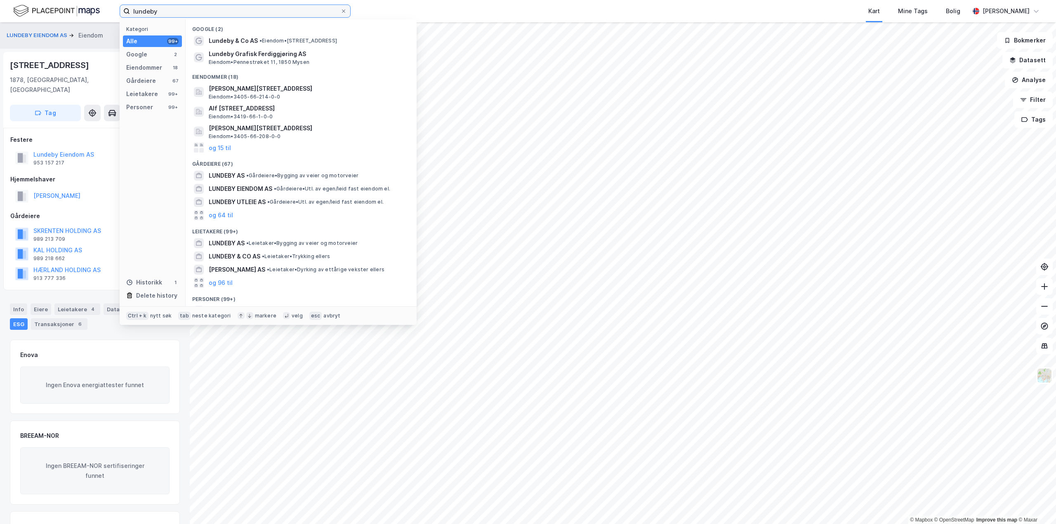
click at [191, 9] on input "lundeby" at bounding box center [235, 11] width 210 height 12
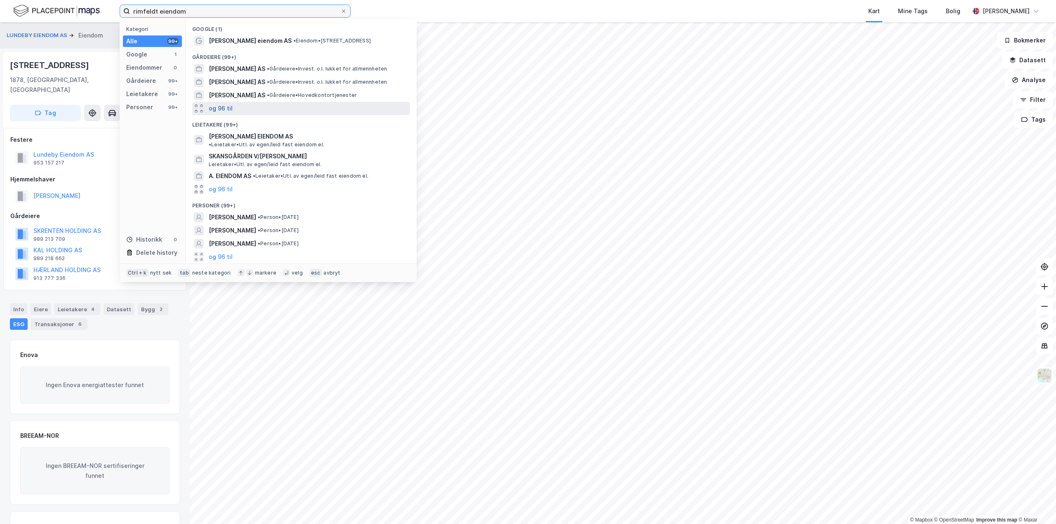
type input "rimfeldt eiendom"
click at [224, 106] on button "og 96 til" at bounding box center [221, 109] width 24 height 10
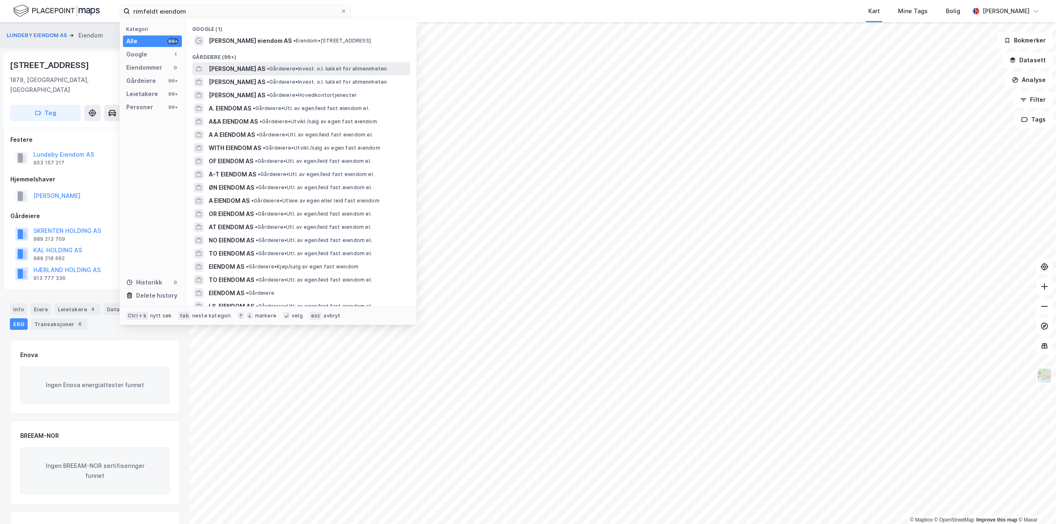
click at [265, 71] on span "[PERSON_NAME] AS" at bounding box center [237, 69] width 57 height 10
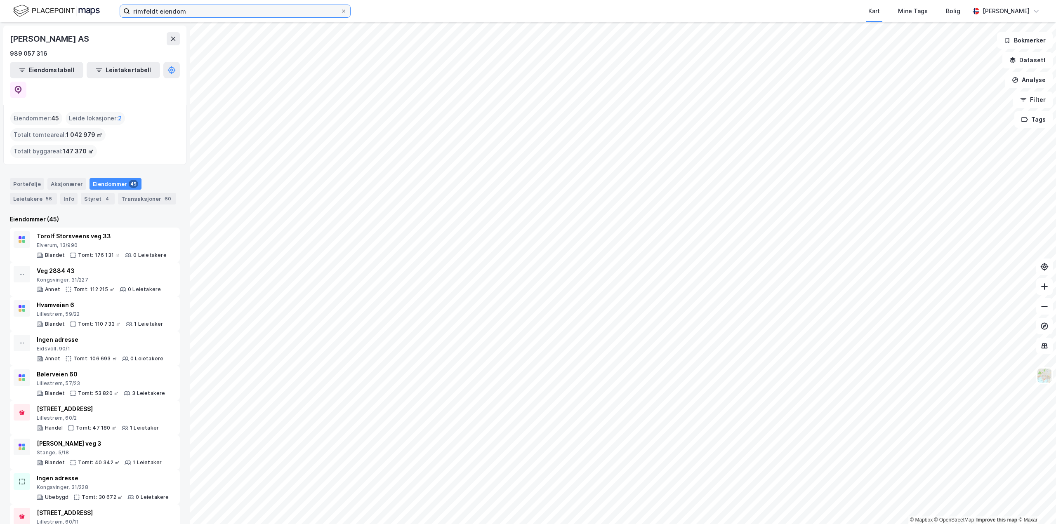
click at [205, 12] on input "rimfeldt eiendom" at bounding box center [235, 11] width 210 height 12
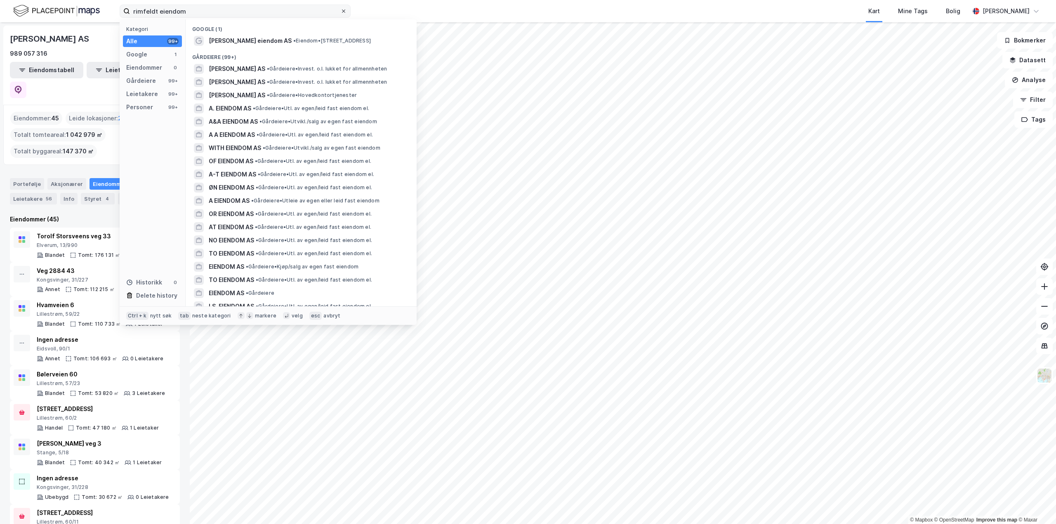
click at [343, 13] on icon at bounding box center [343, 11] width 5 height 5
click at [340, 13] on input "rimfeldt eiendom" at bounding box center [235, 11] width 210 height 12
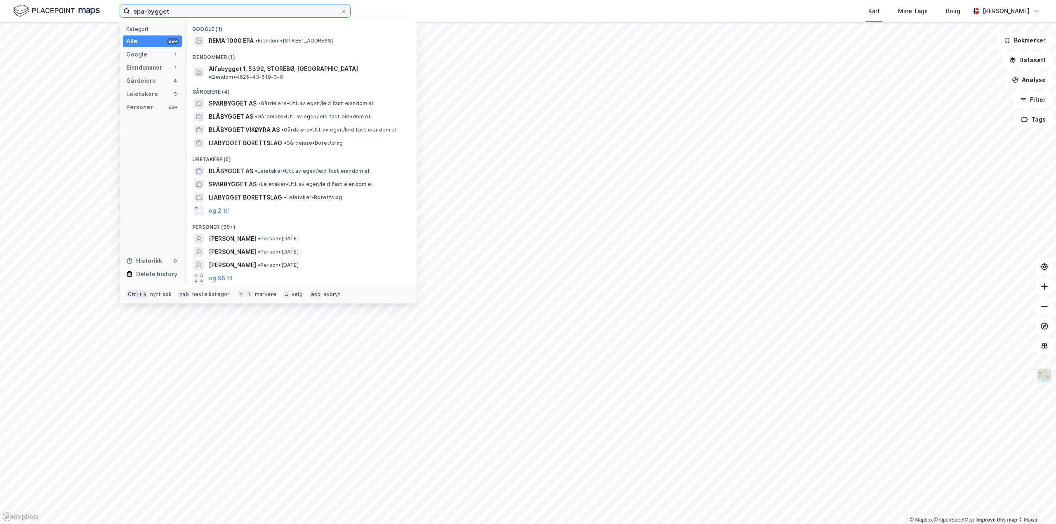
drag, startPoint x: 210, startPoint y: 14, endPoint x: 115, endPoint y: 16, distance: 94.1
click at [115, 16] on div "epa-bygget Kategori Alle 99+ Google 1 Eiendommer 1 Gårdeiere 4 Leietakere 5 Per…" at bounding box center [528, 11] width 1056 height 22
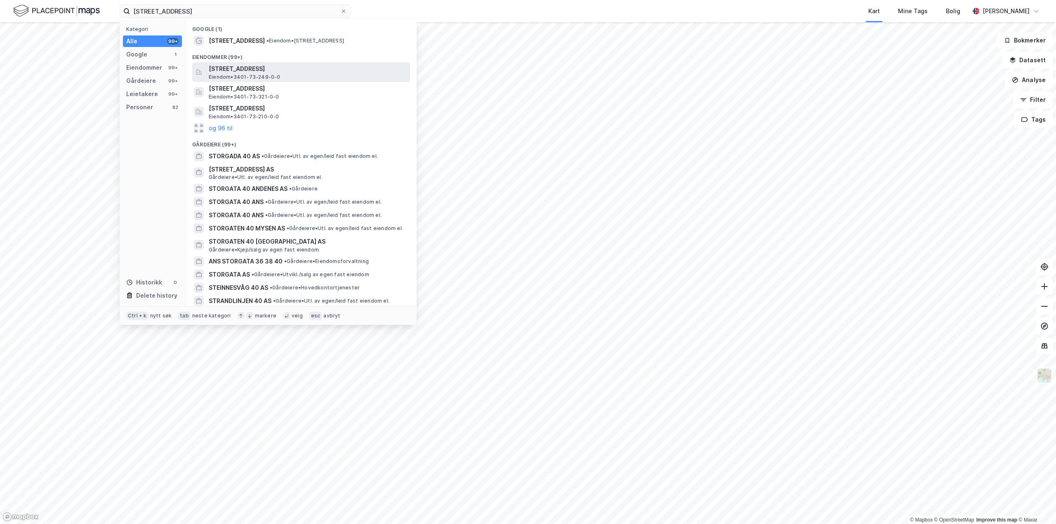
click at [276, 71] on span "[STREET_ADDRESS]" at bounding box center [308, 69] width 198 height 10
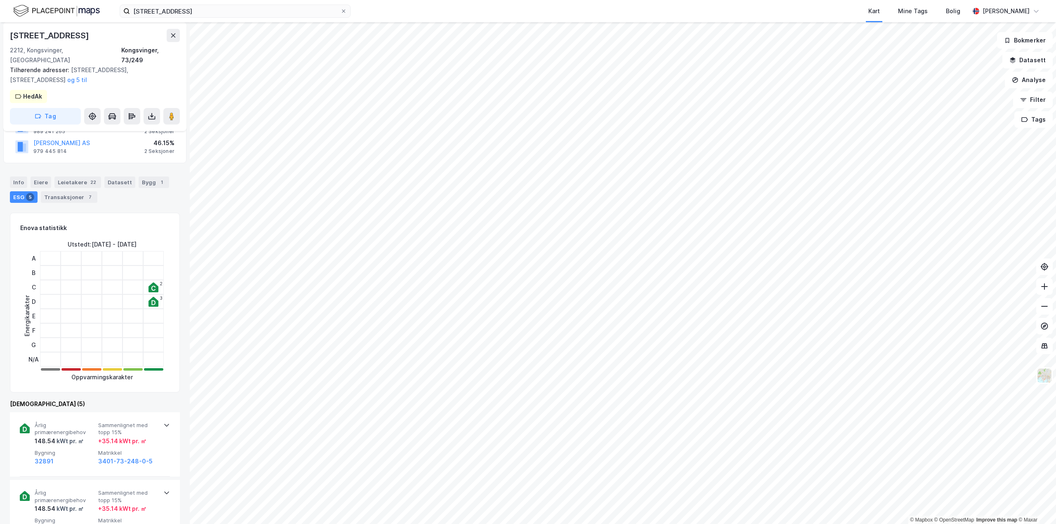
scroll to position [124, 0]
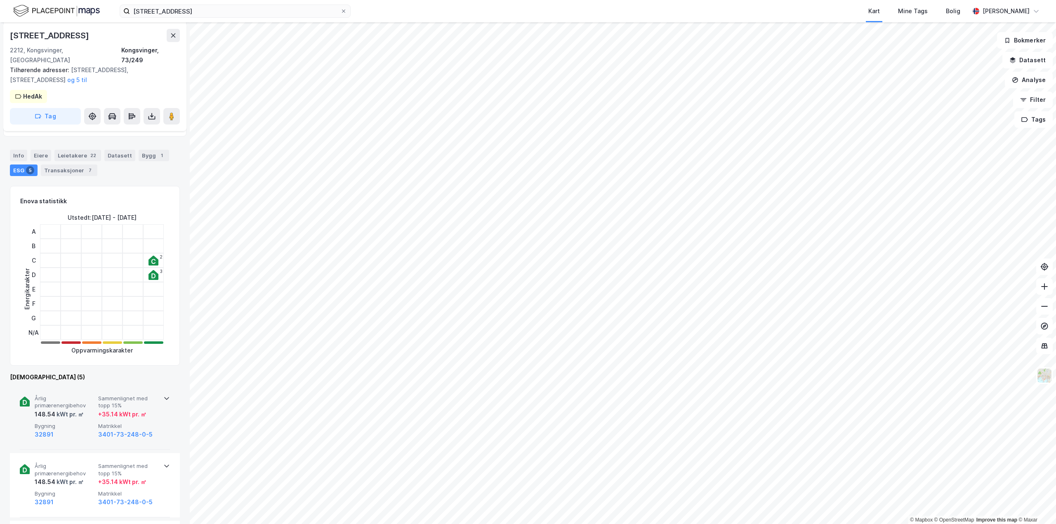
click at [163, 395] on icon at bounding box center [166, 398] width 7 height 7
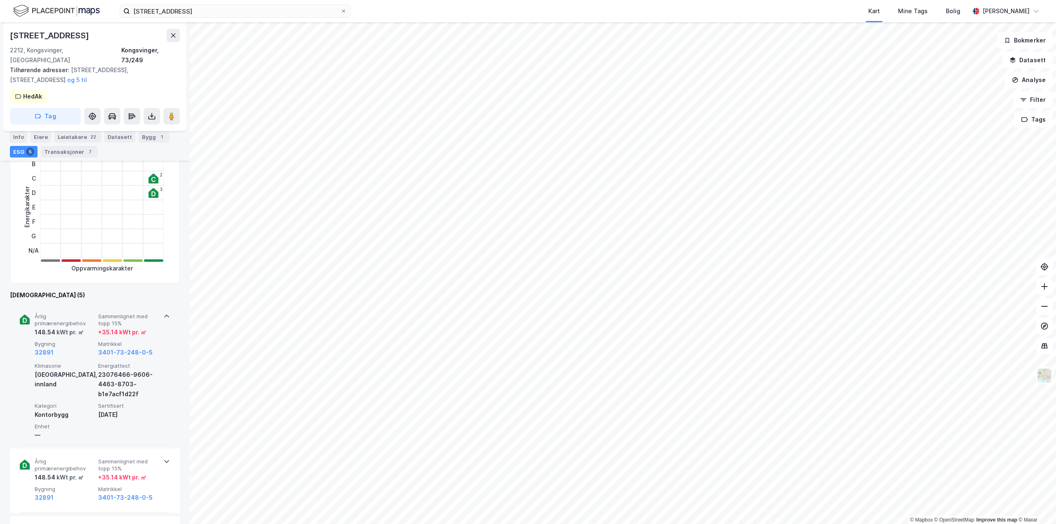
scroll to position [206, 0]
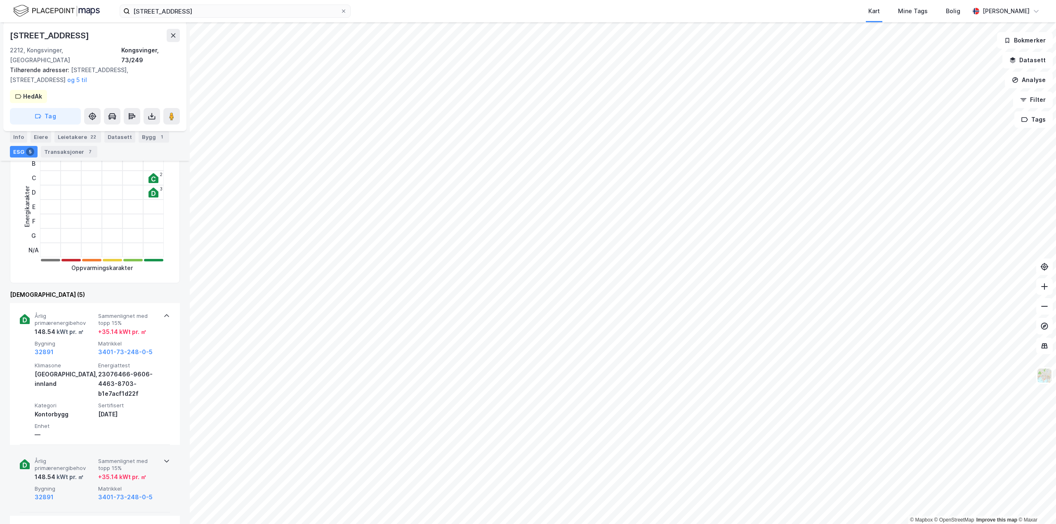
click at [163, 458] on icon at bounding box center [166, 461] width 7 height 7
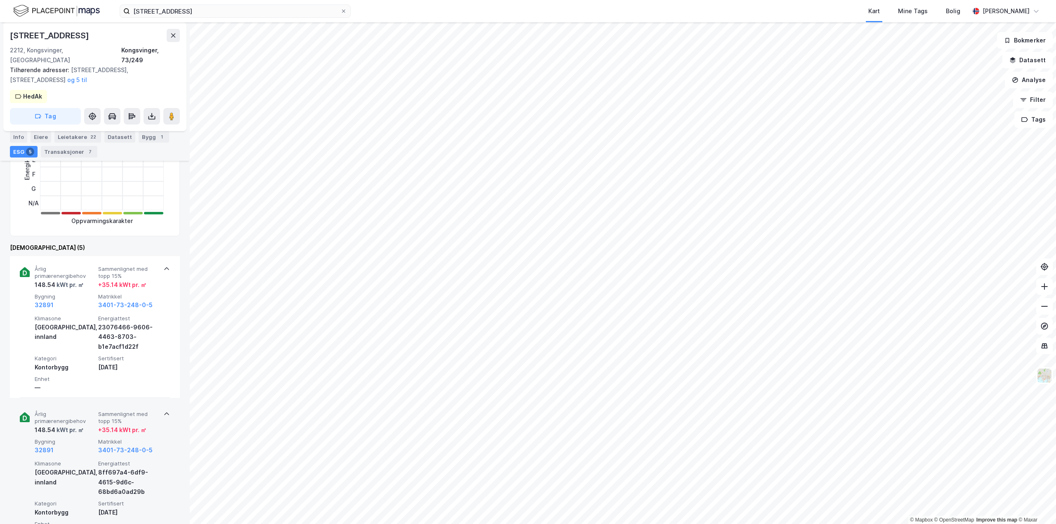
scroll to position [247, 0]
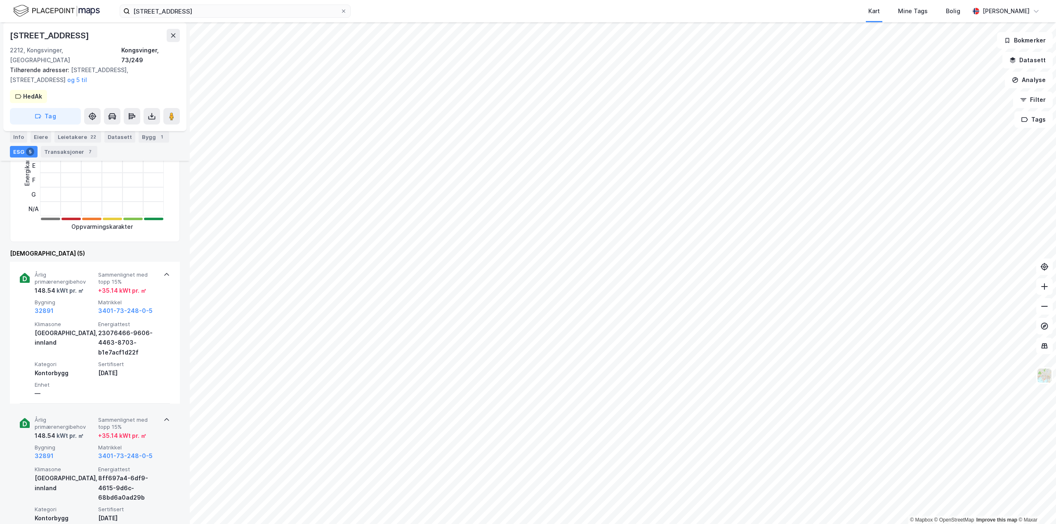
click at [163, 271] on icon at bounding box center [166, 274] width 7 height 7
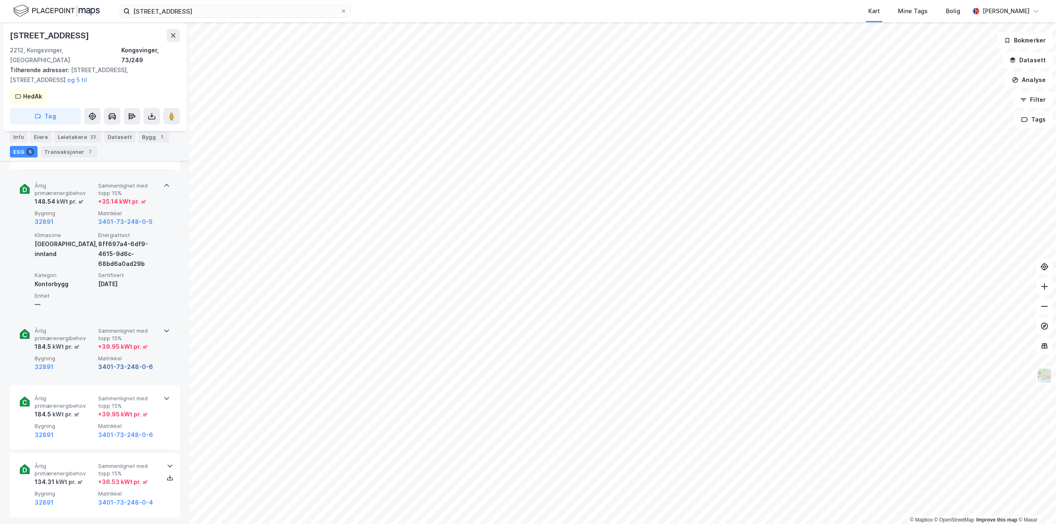
scroll to position [412, 0]
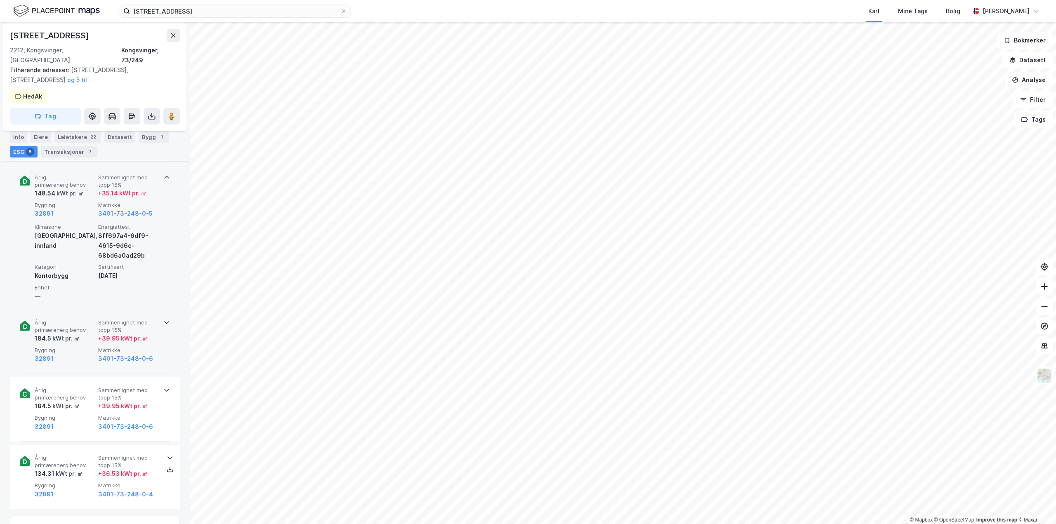
click at [163, 319] on icon at bounding box center [166, 322] width 7 height 7
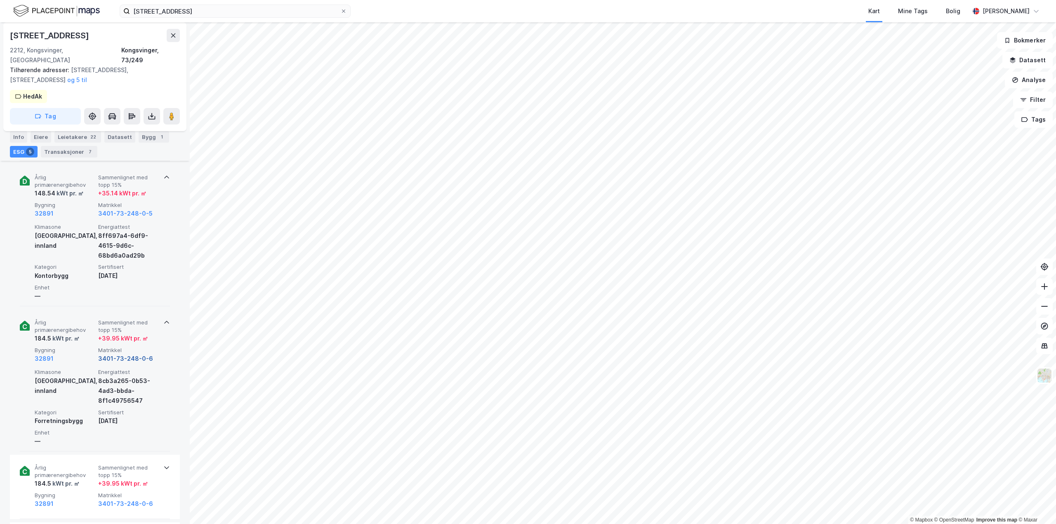
scroll to position [289, 0]
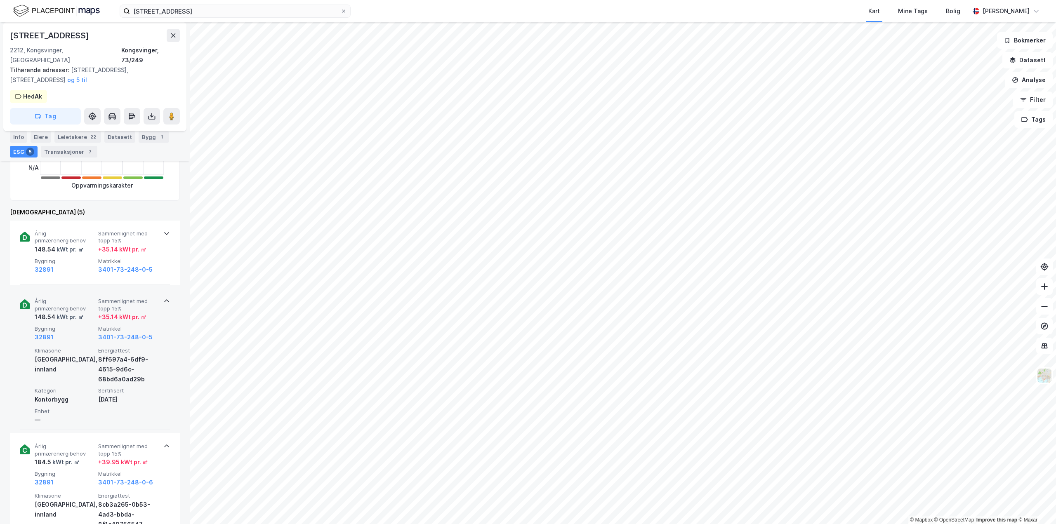
click at [163, 230] on icon at bounding box center [166, 233] width 7 height 7
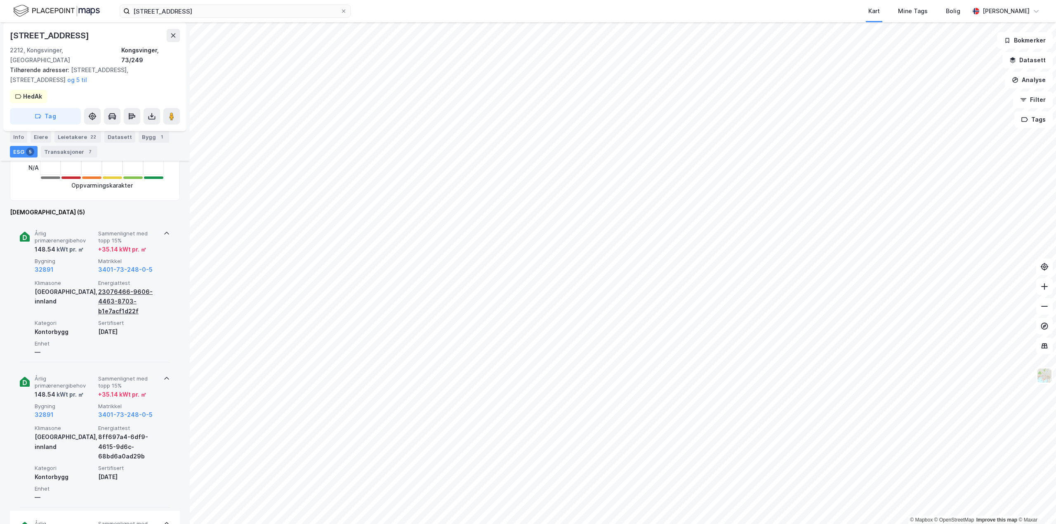
click at [123, 290] on div "23076466-9606-4463-8703-b1e7acf1d22f" at bounding box center [128, 302] width 60 height 30
click at [118, 294] on div "23076466-9606-4463-8703-b1e7acf1d22f" at bounding box center [128, 302] width 60 height 30
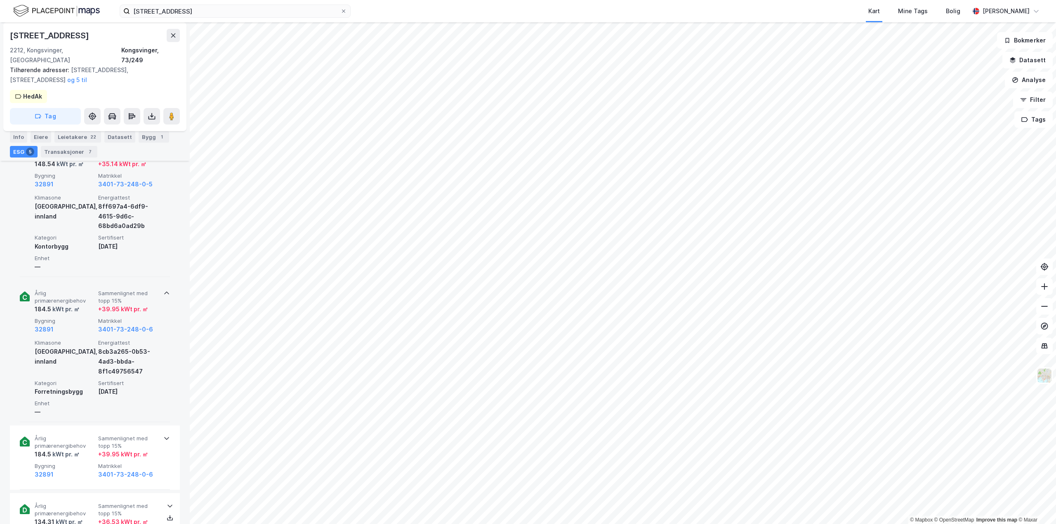
scroll to position [734, 0]
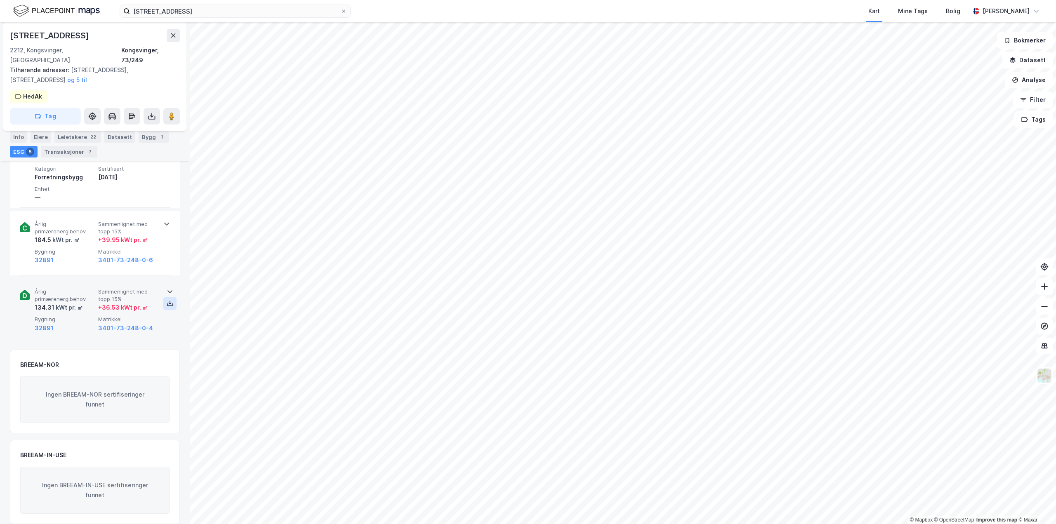
click at [167, 300] on icon at bounding box center [170, 303] width 7 height 7
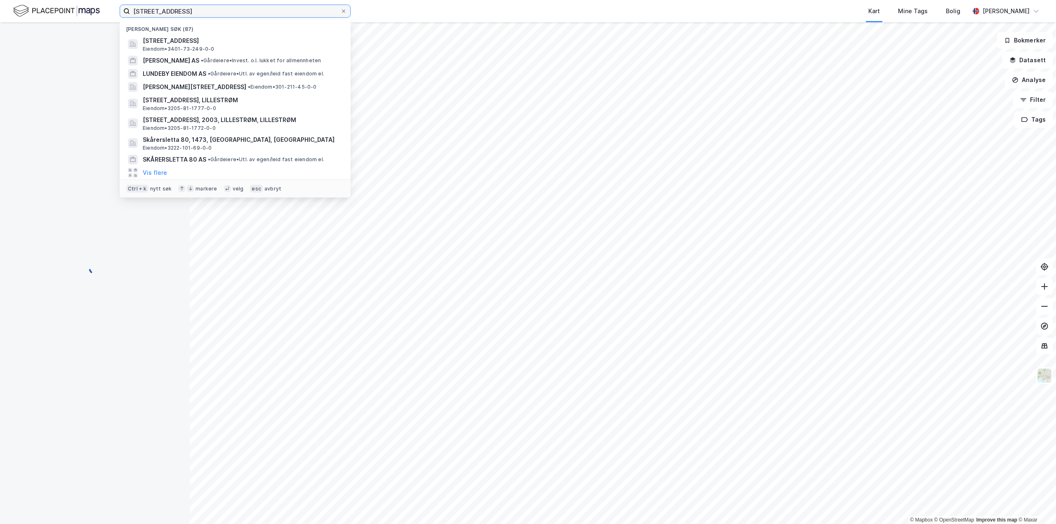
click at [220, 12] on input "[STREET_ADDRESS]" at bounding box center [235, 11] width 210 height 12
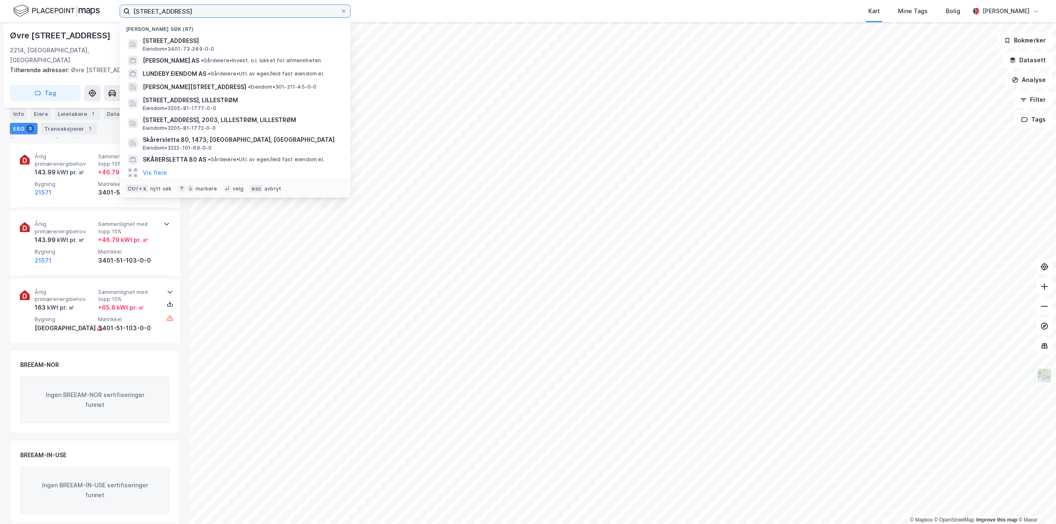
click at [220, 12] on input "[STREET_ADDRESS]" at bounding box center [235, 11] width 210 height 12
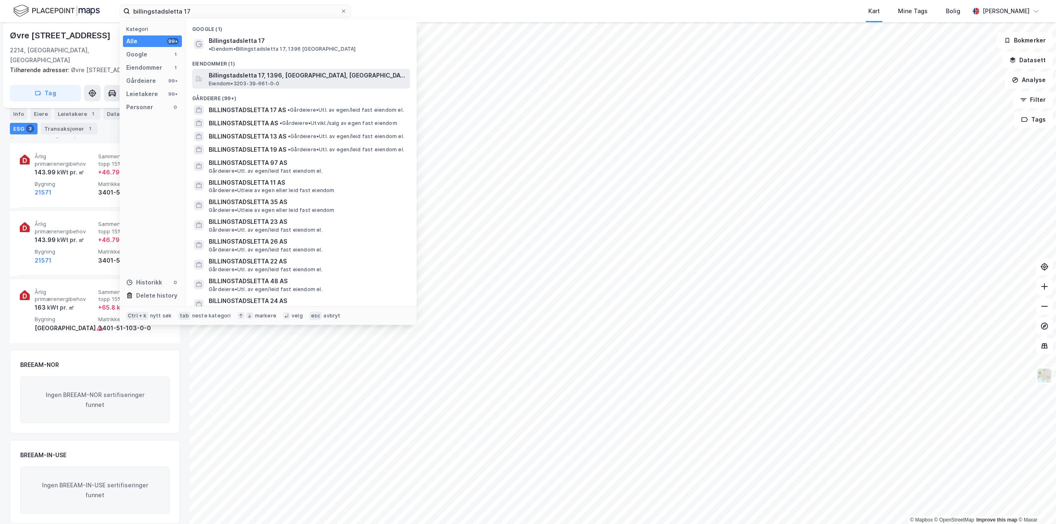
click at [254, 80] on span "Eiendom • 3203-39-661-0-0" at bounding box center [244, 83] width 71 height 7
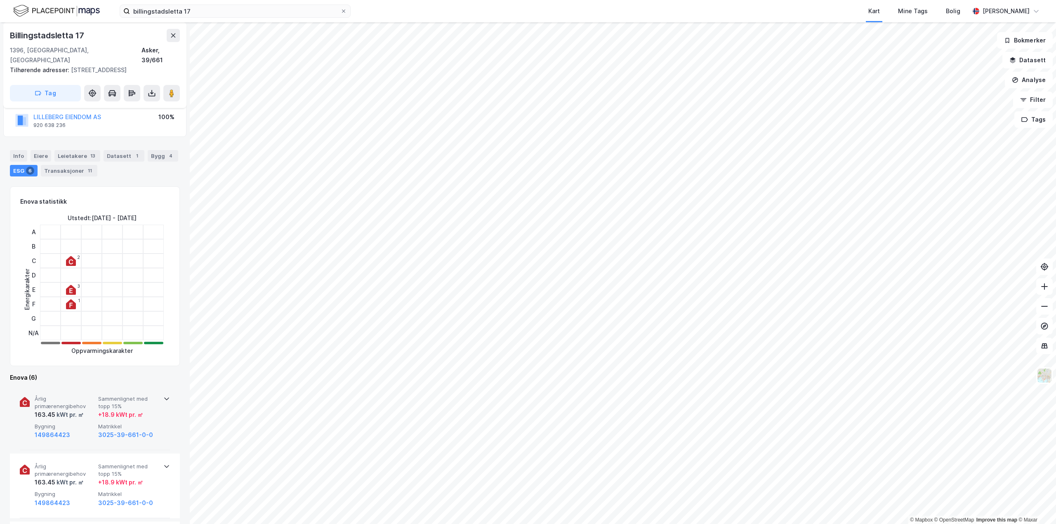
scroll to position [82, 0]
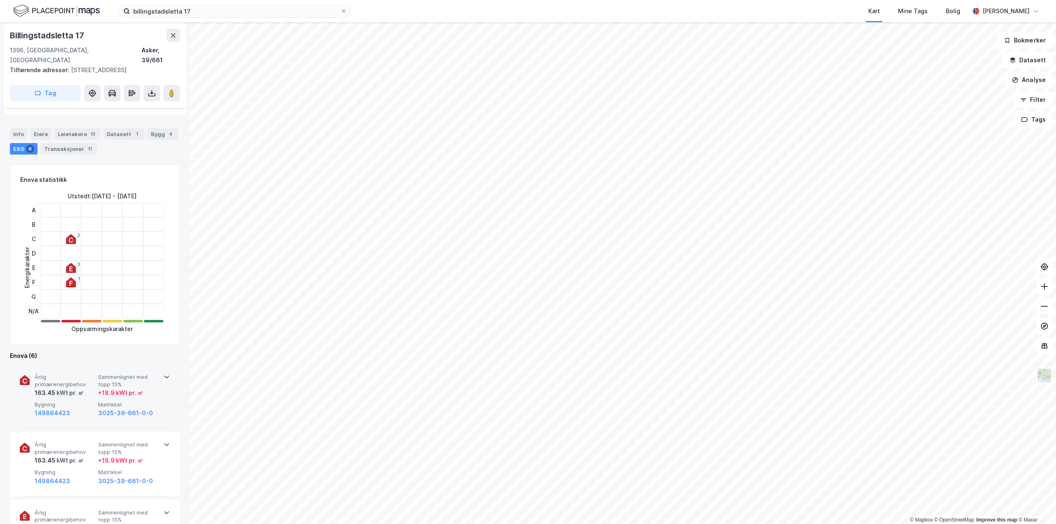
click at [163, 374] on icon at bounding box center [166, 377] width 7 height 7
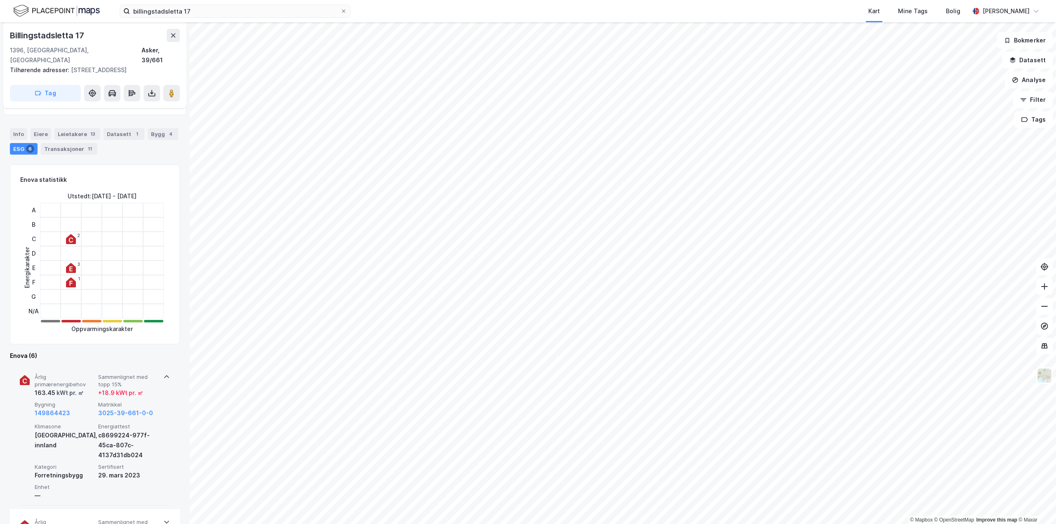
click at [164, 375] on icon at bounding box center [166, 376] width 5 height 3
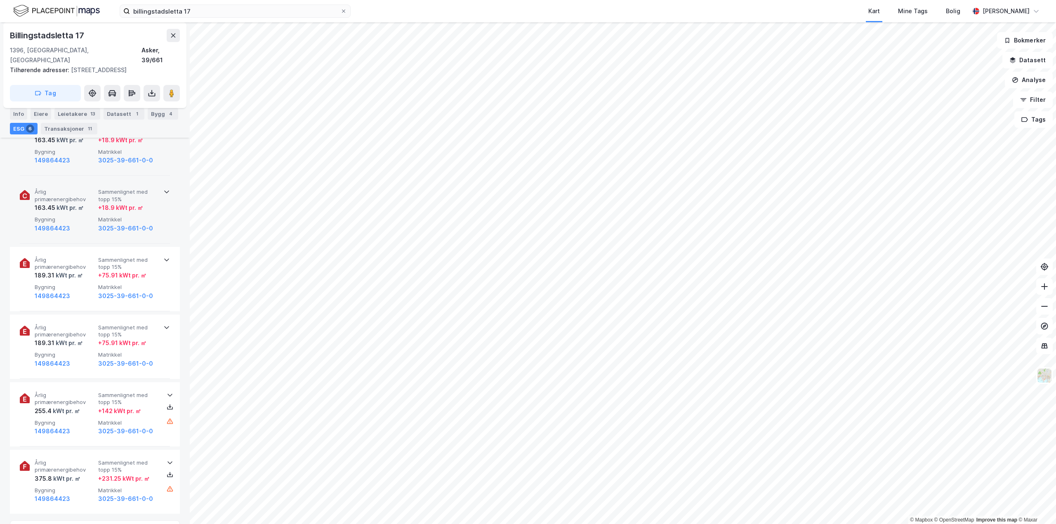
scroll to position [371, 0]
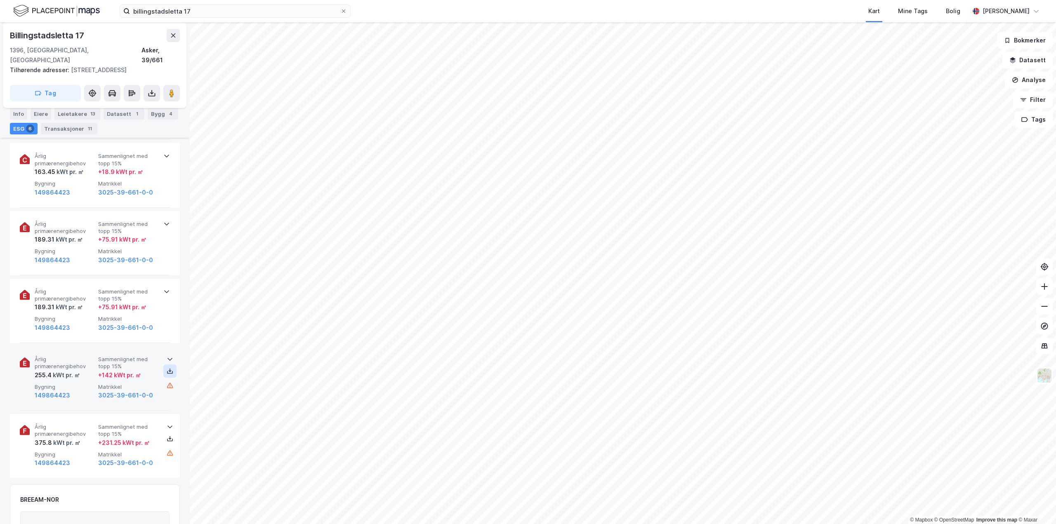
click at [167, 371] on icon at bounding box center [170, 372] width 6 height 3
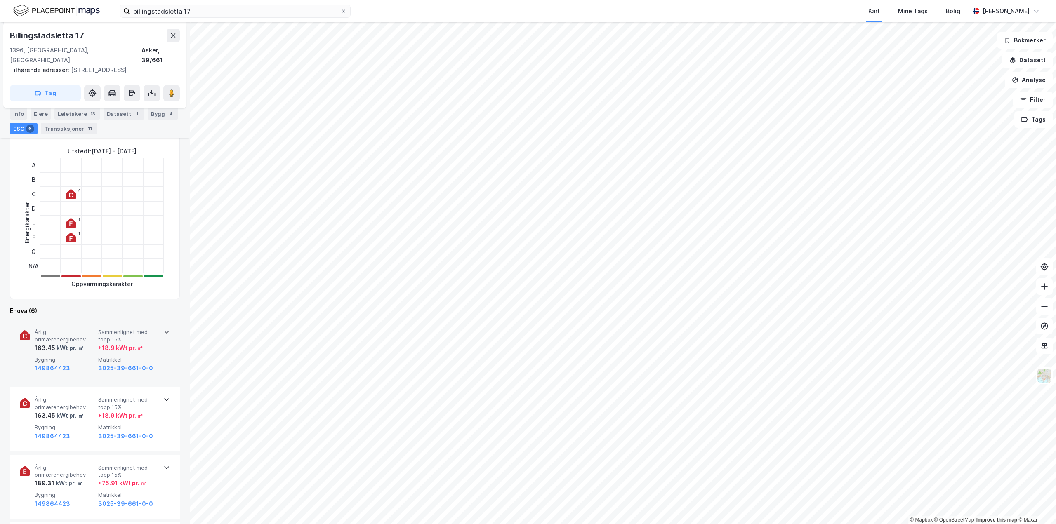
scroll to position [124, 0]
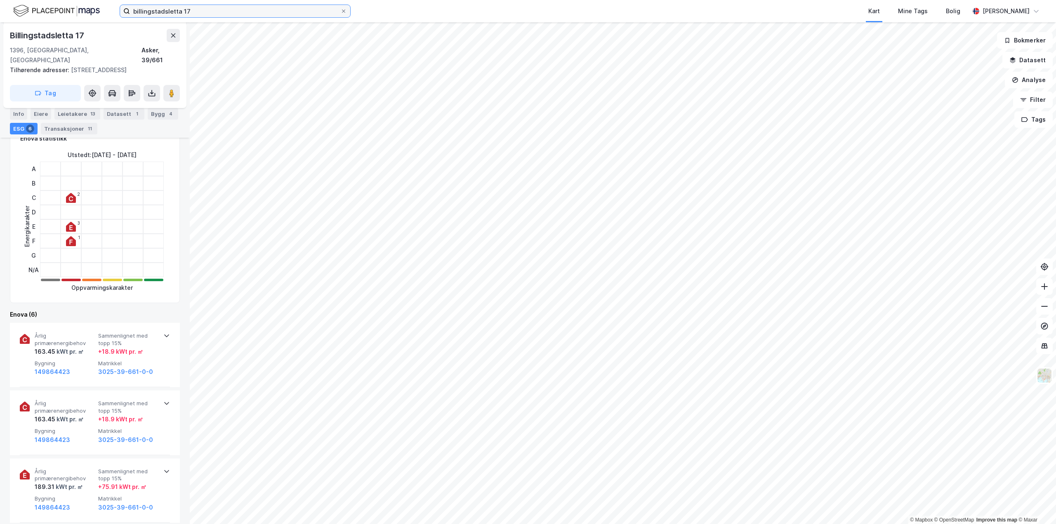
click at [196, 11] on input "billingstadsletta 17" at bounding box center [235, 11] width 210 height 12
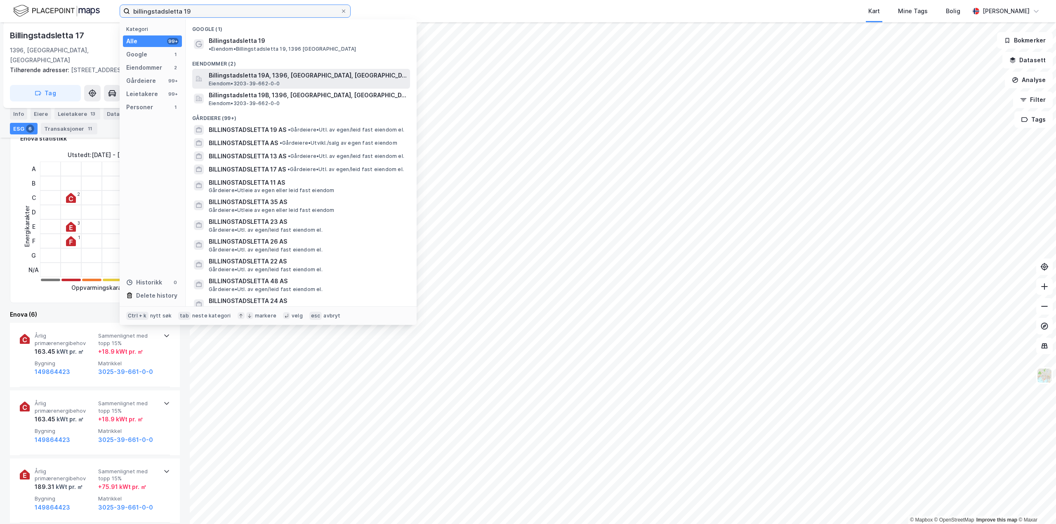
type input "billingstadsletta 19"
click at [253, 71] on span "Billingstadsletta 19A, 1396, [GEOGRAPHIC_DATA], [GEOGRAPHIC_DATA]" at bounding box center [308, 76] width 198 height 10
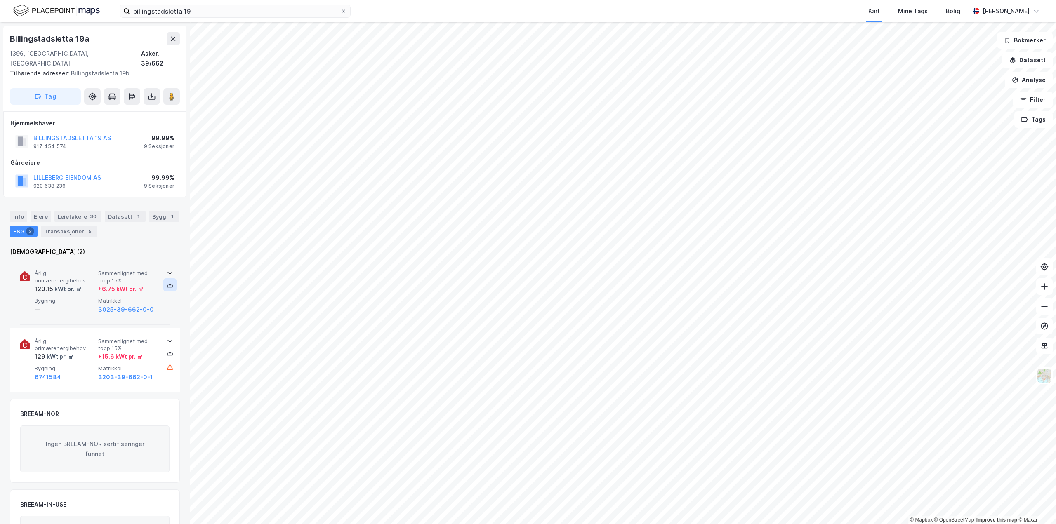
click at [167, 282] on icon at bounding box center [170, 285] width 7 height 7
